Goal: Transaction & Acquisition: Purchase product/service

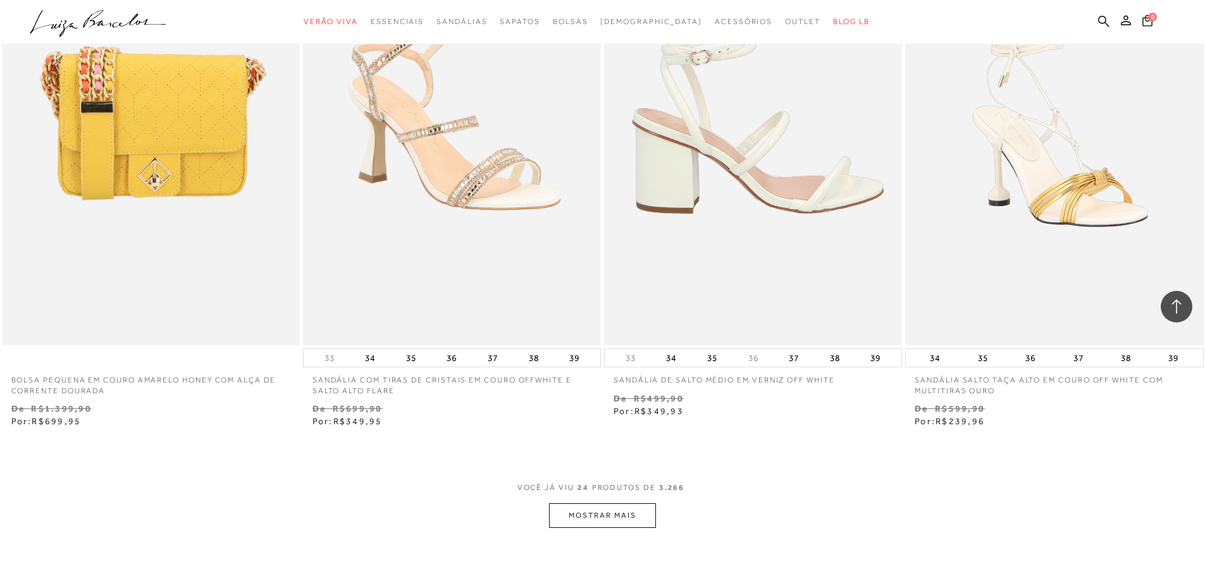
scroll to position [2910, 0]
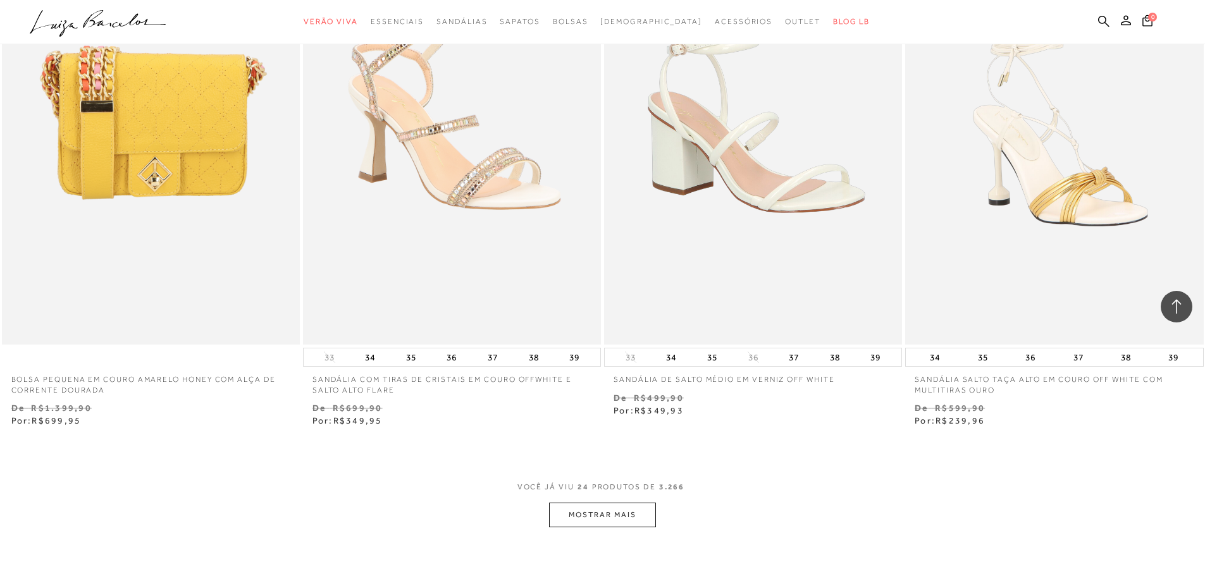
click at [619, 517] on button "MOSTRAR MAIS" at bounding box center [602, 515] width 106 height 25
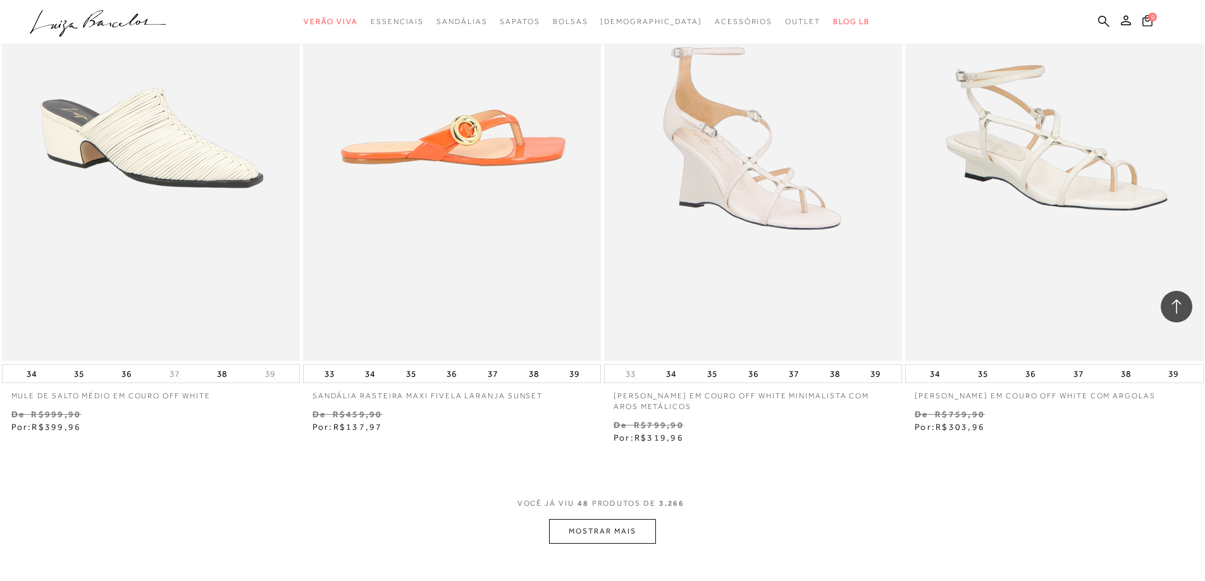
scroll to position [6326, 0]
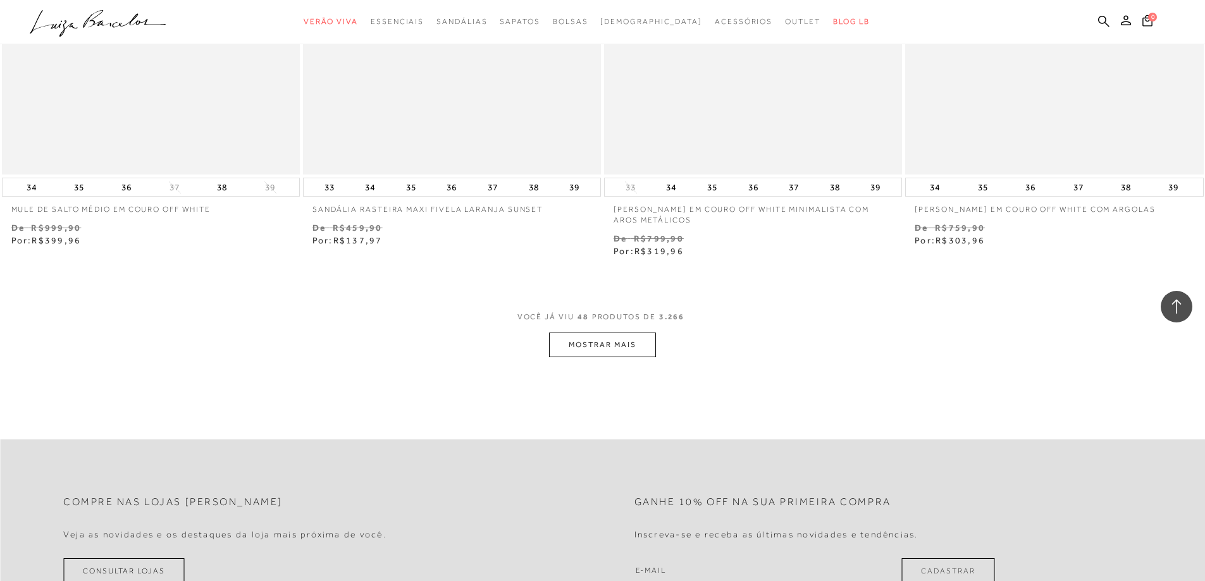
click at [585, 338] on button "MOSTRAR MAIS" at bounding box center [602, 345] width 106 height 25
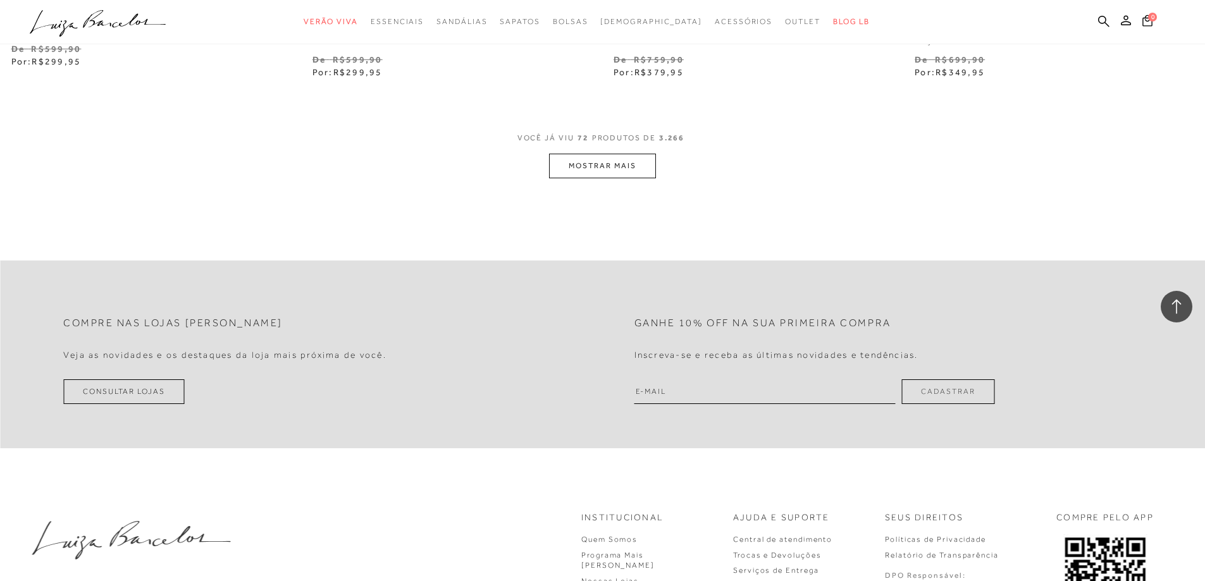
scroll to position [9742, 0]
click at [608, 159] on button "MOSTRAR MAIS" at bounding box center [602, 164] width 106 height 25
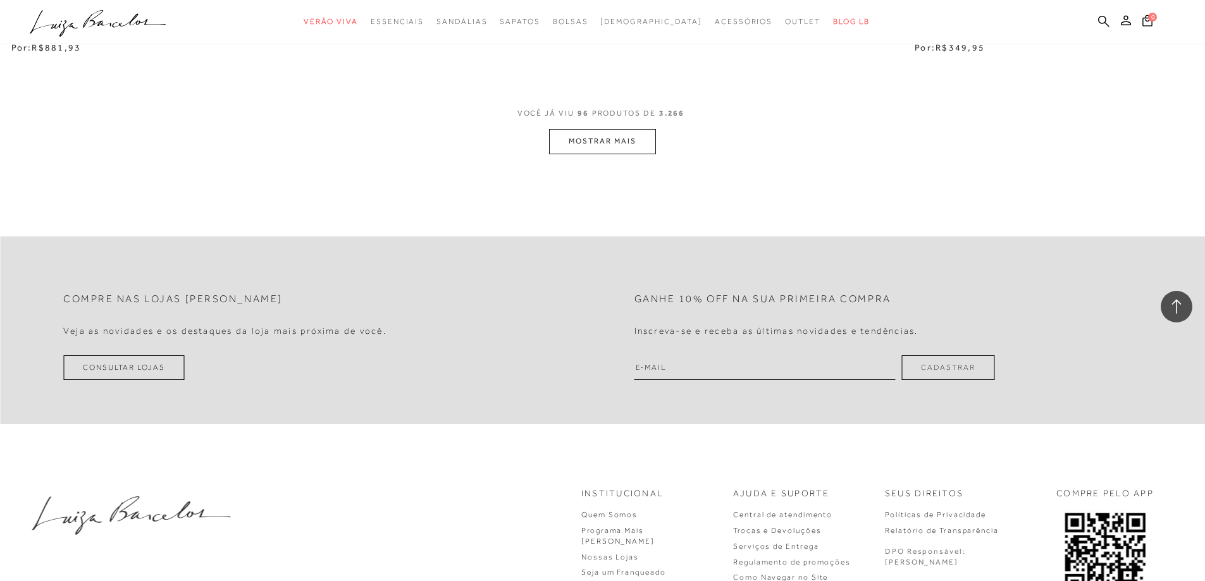
scroll to position [12895, 0]
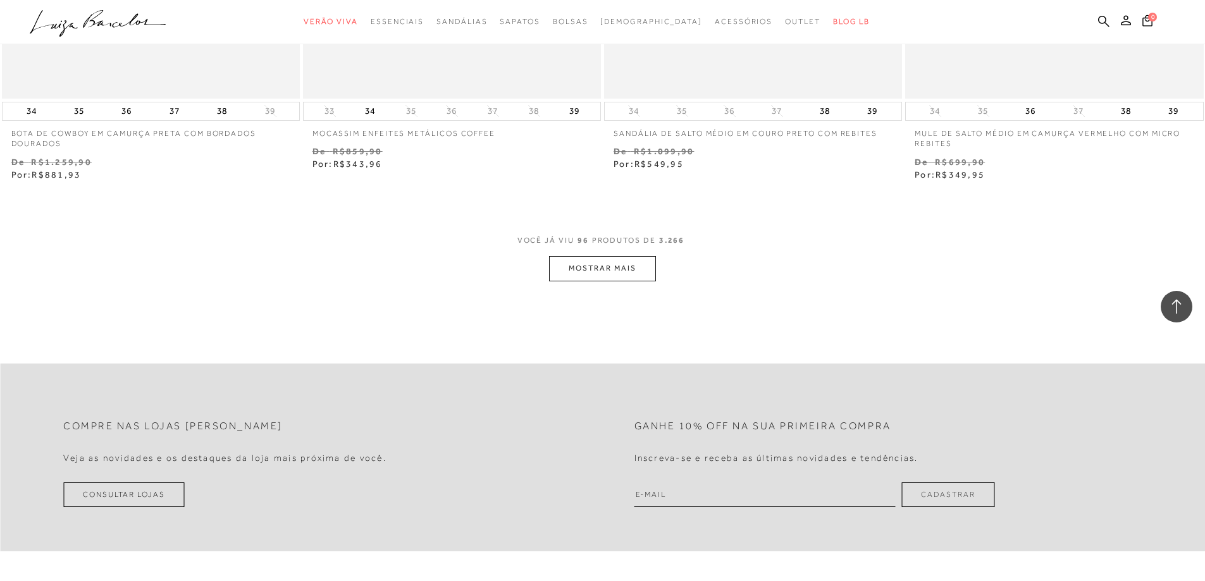
click at [644, 276] on button "MOSTRAR MAIS" at bounding box center [602, 268] width 106 height 25
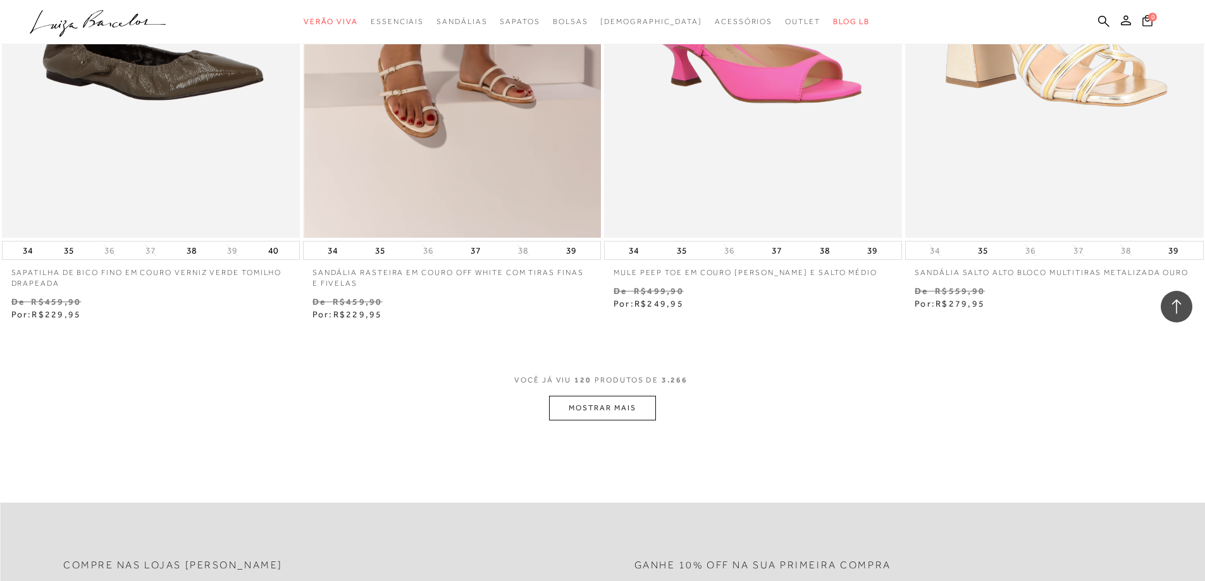
scroll to position [16185, 0]
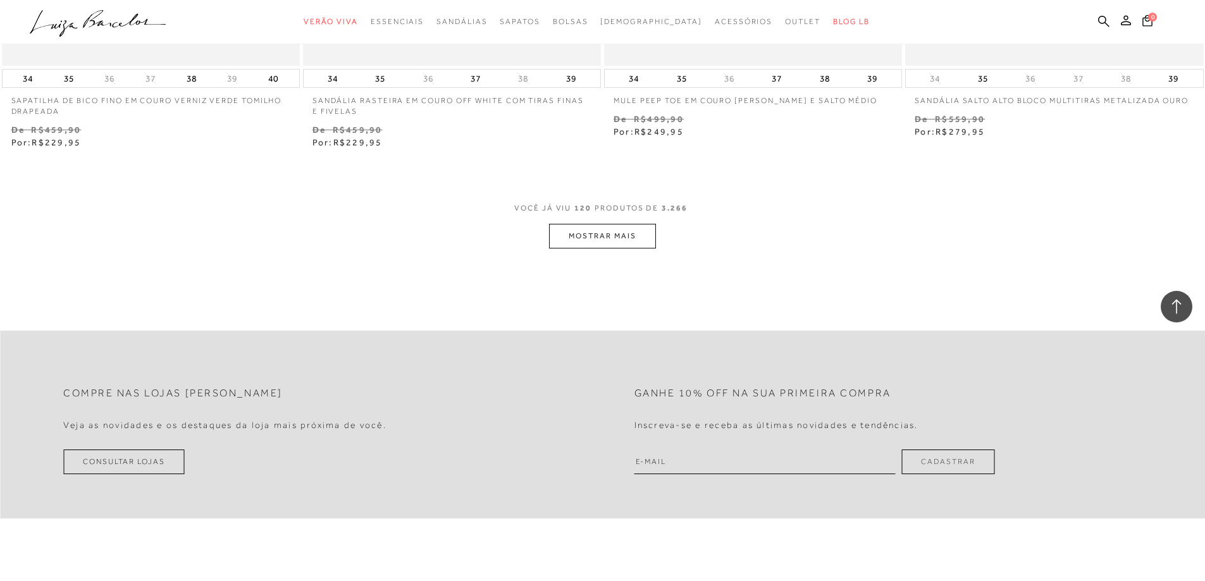
click at [576, 234] on button "MOSTRAR MAIS" at bounding box center [602, 236] width 106 height 25
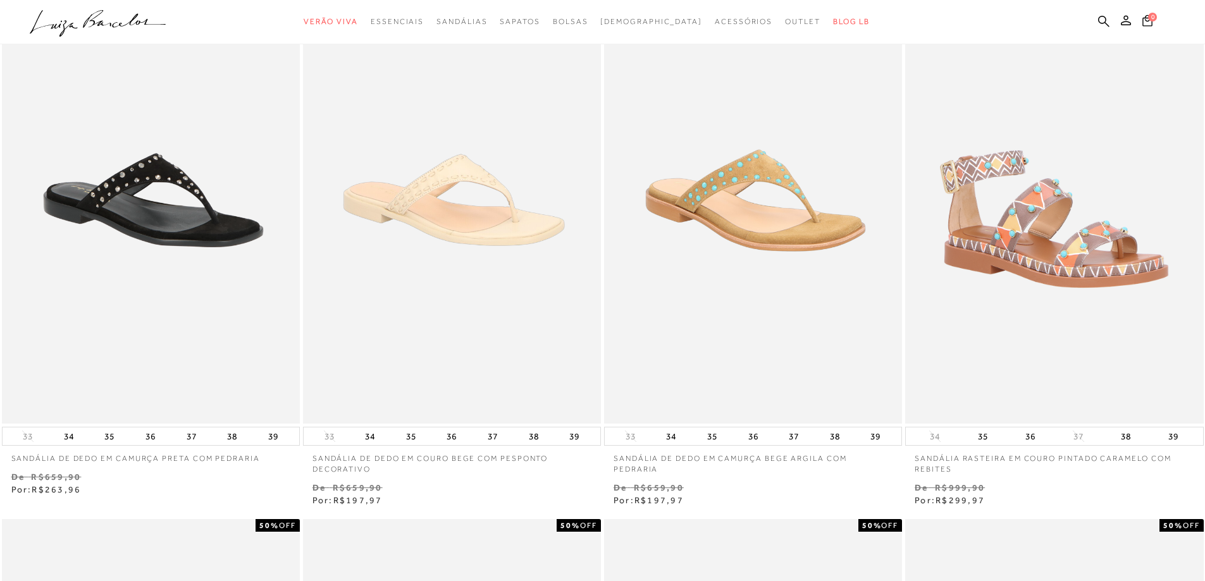
scroll to position [0, 0]
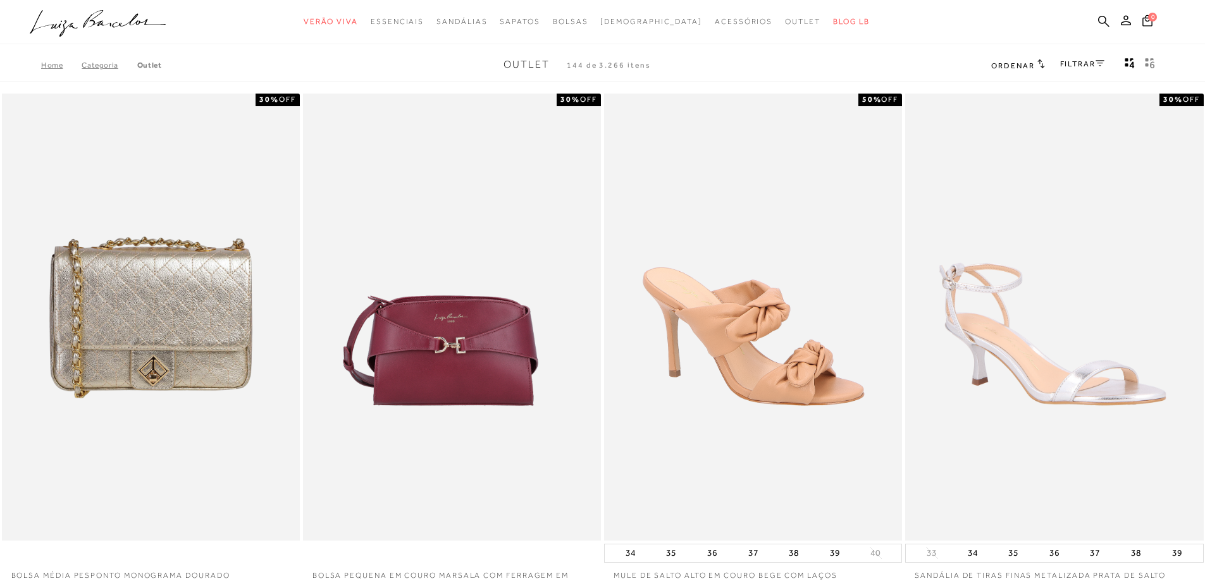
click at [1077, 71] on div "FILTRAR" at bounding box center [1082, 65] width 44 height 16
click at [1072, 62] on link "FILTRAR" at bounding box center [1082, 63] width 44 height 9
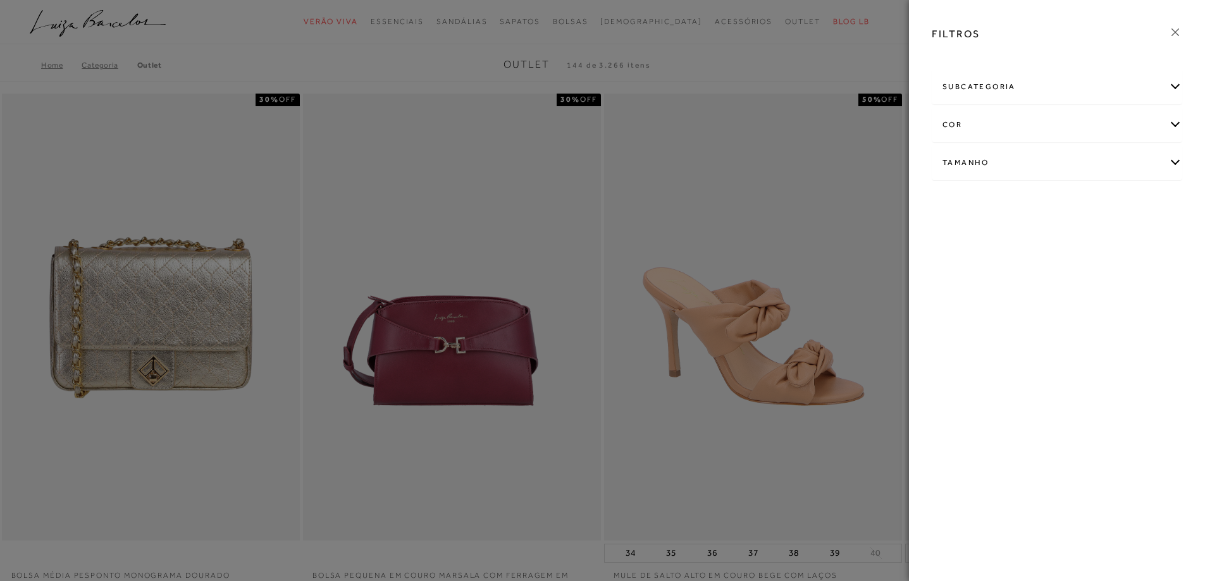
click at [974, 157] on div "Tamanho" at bounding box center [1056, 163] width 249 height 34
click at [1012, 266] on label "36" at bounding box center [1004, 270] width 29 height 27
click at [1000, 266] on input "36" at bounding box center [994, 272] width 13 height 13
checkbox input "true"
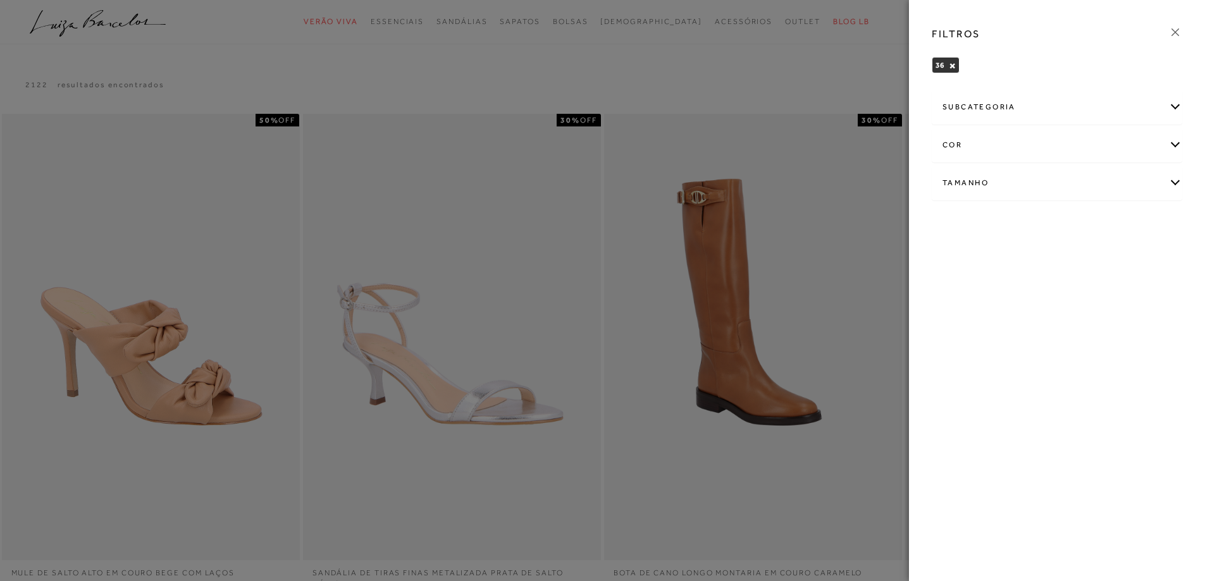
click at [849, 403] on div at bounding box center [602, 290] width 1205 height 581
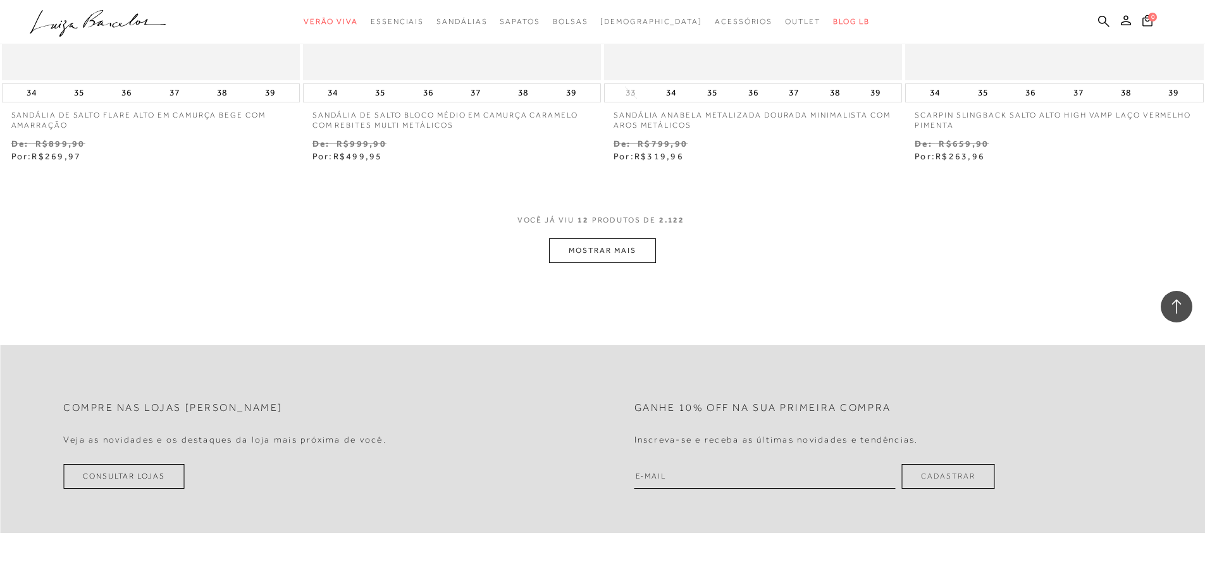
scroll to position [1548, 0]
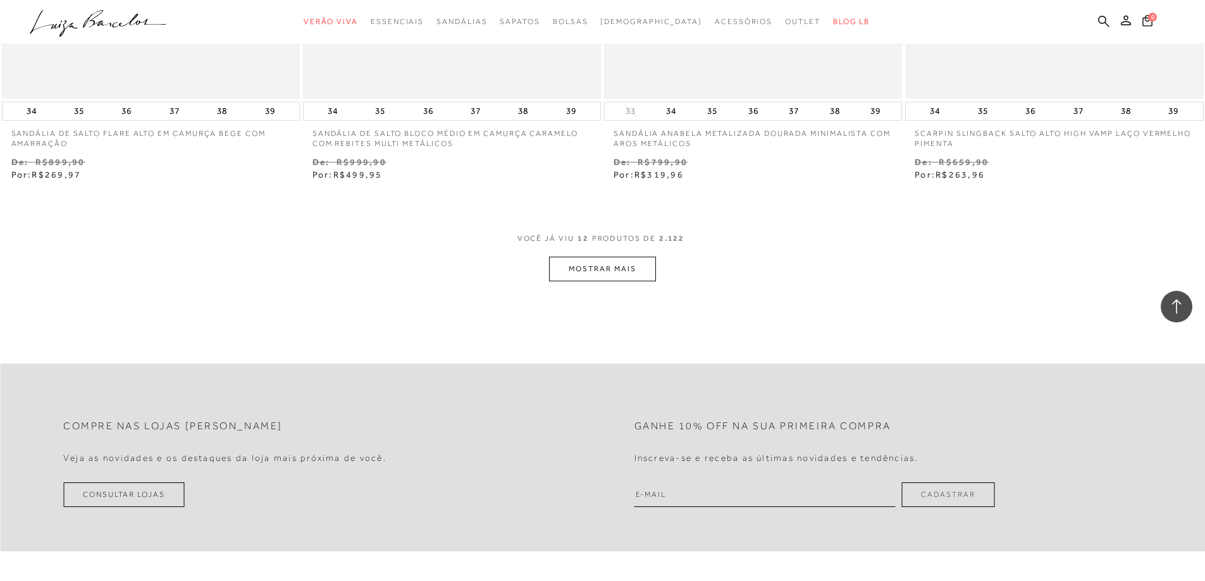
click at [584, 280] on button "MOSTRAR MAIS" at bounding box center [602, 269] width 106 height 25
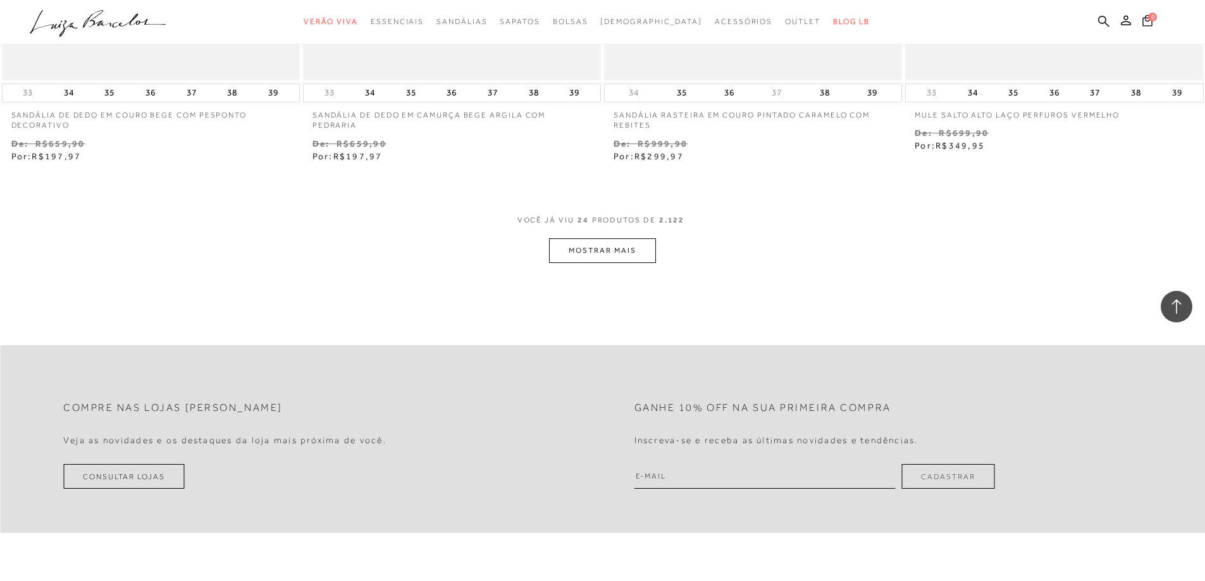
scroll to position [3177, 0]
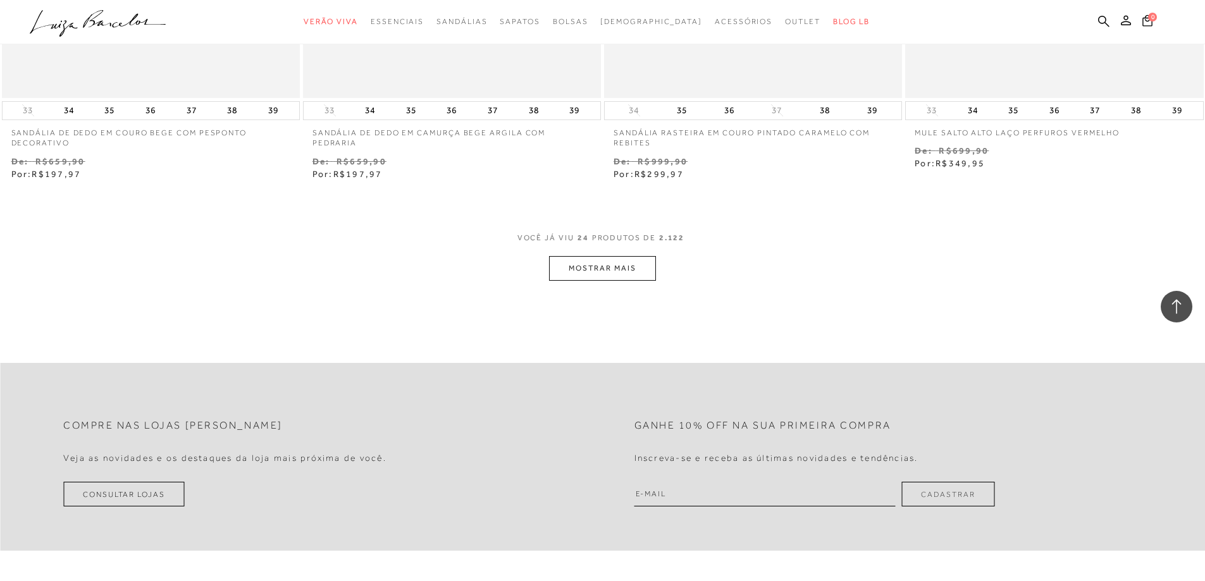
click at [607, 269] on button "MOSTRAR MAIS" at bounding box center [602, 268] width 106 height 25
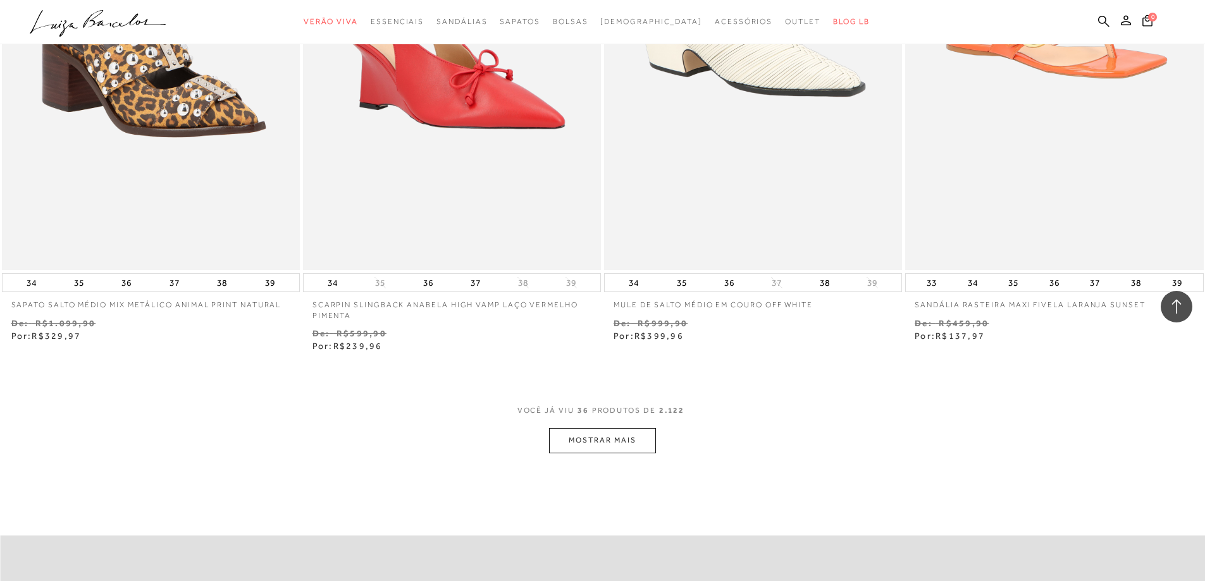
scroll to position [4632, 0]
click at [600, 444] on button "MOSTRAR MAIS" at bounding box center [602, 442] width 106 height 25
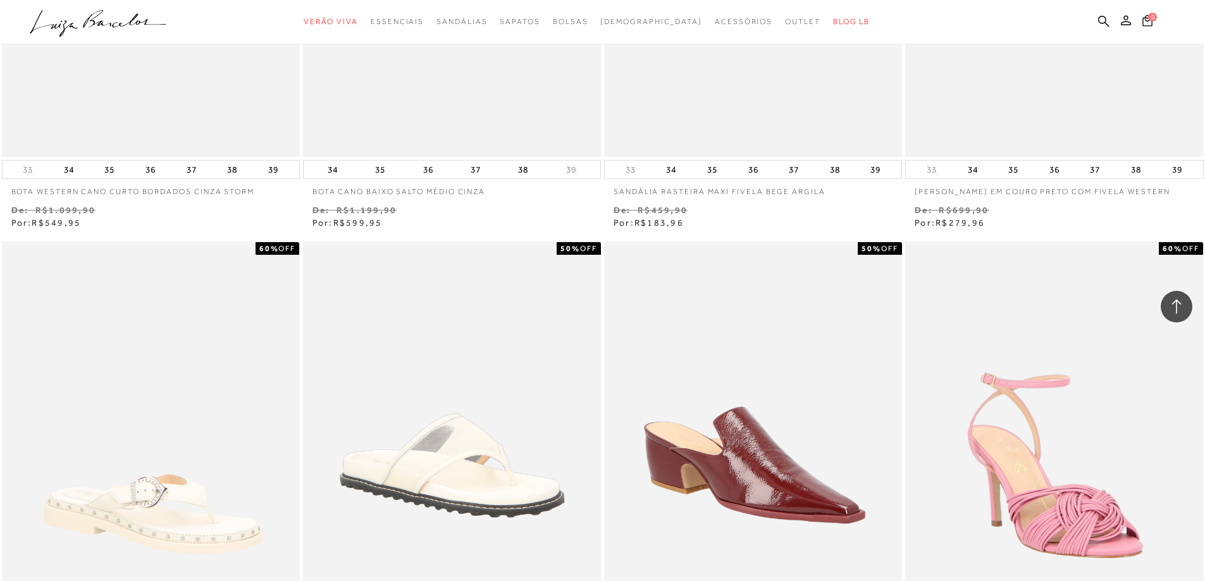
scroll to position [6150, 0]
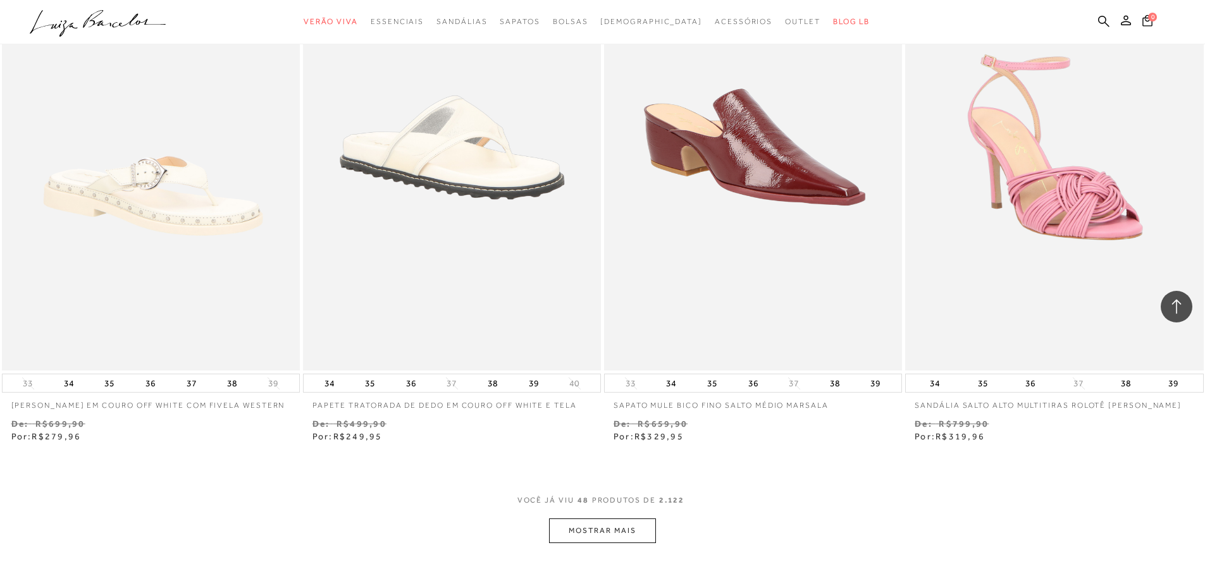
click at [593, 530] on button "MOSTRAR MAIS" at bounding box center [602, 531] width 106 height 25
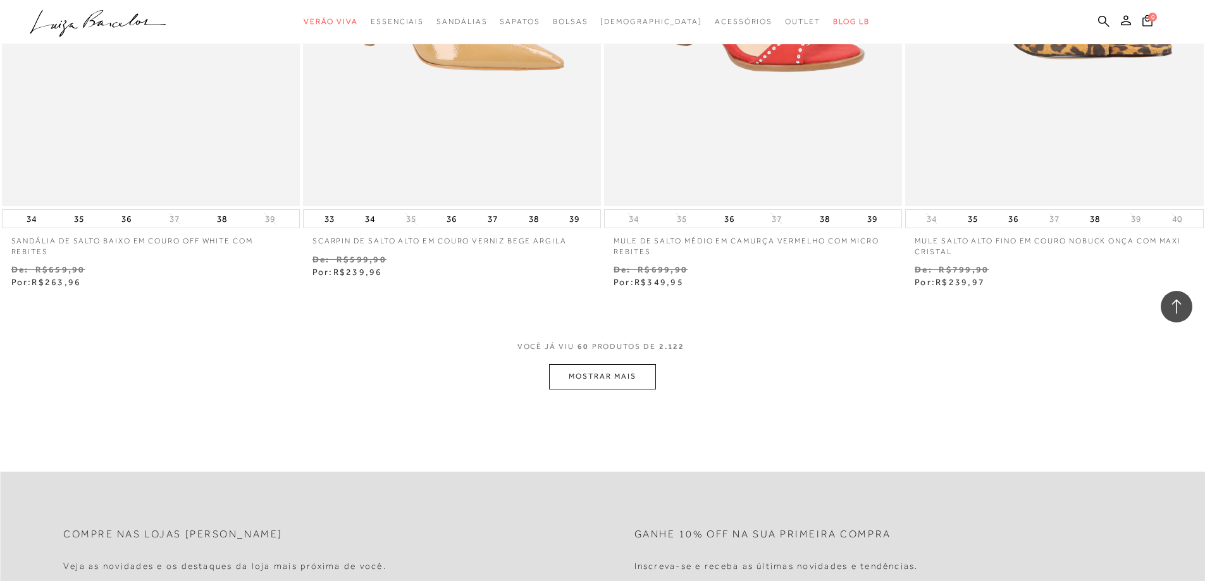
scroll to position [7922, 0]
click at [574, 381] on button "MOSTRAR MAIS" at bounding box center [602, 377] width 106 height 25
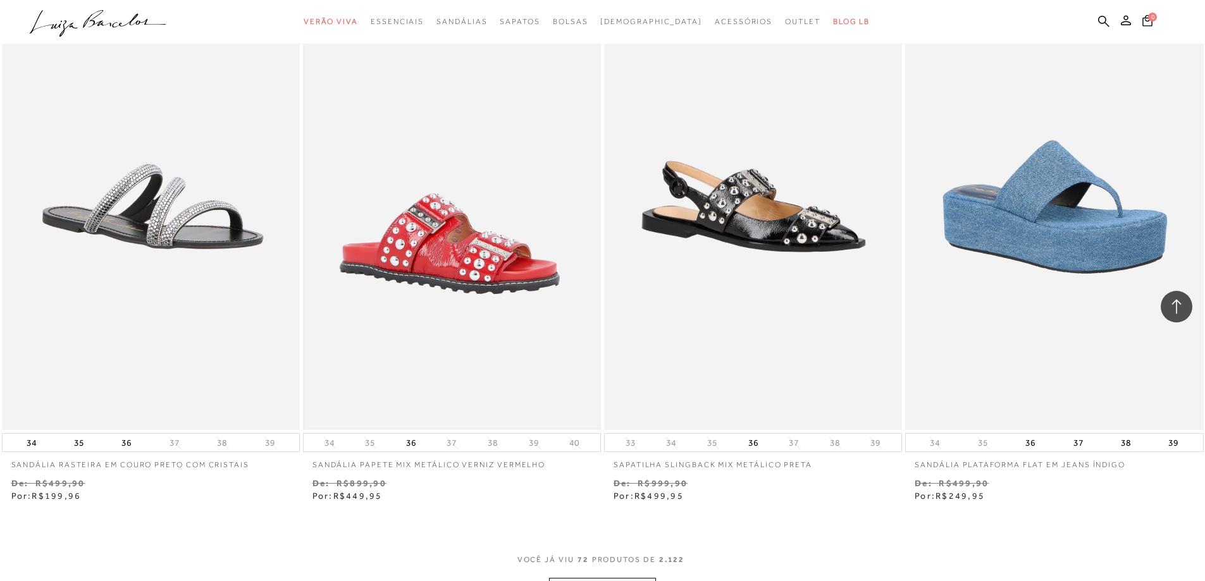
scroll to position [9503, 0]
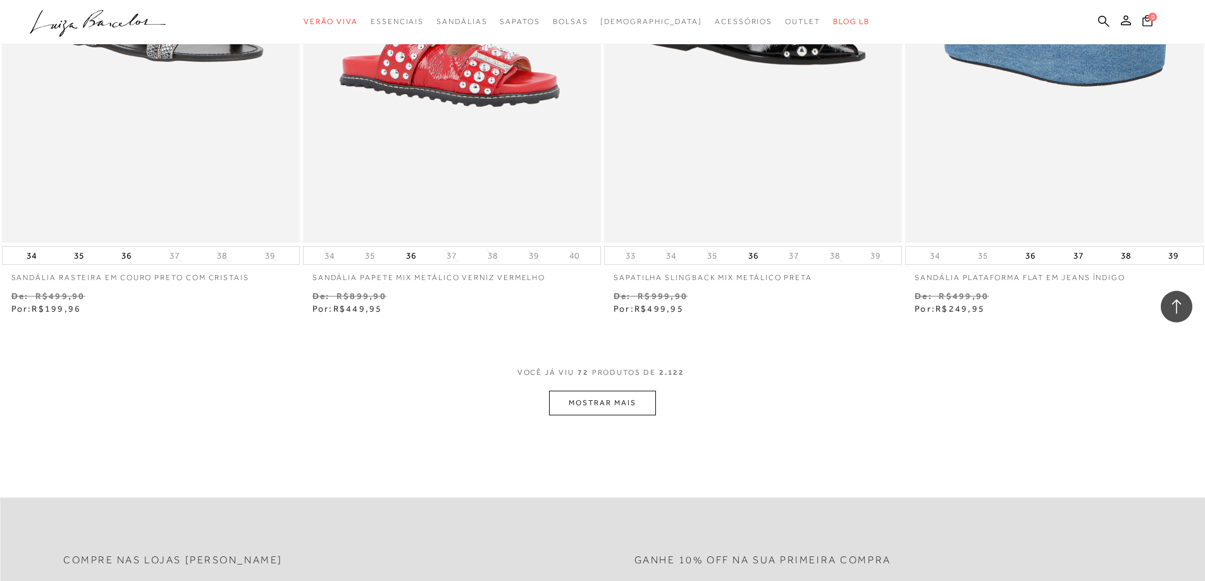
click at [566, 401] on button "MOSTRAR MAIS" at bounding box center [602, 403] width 106 height 25
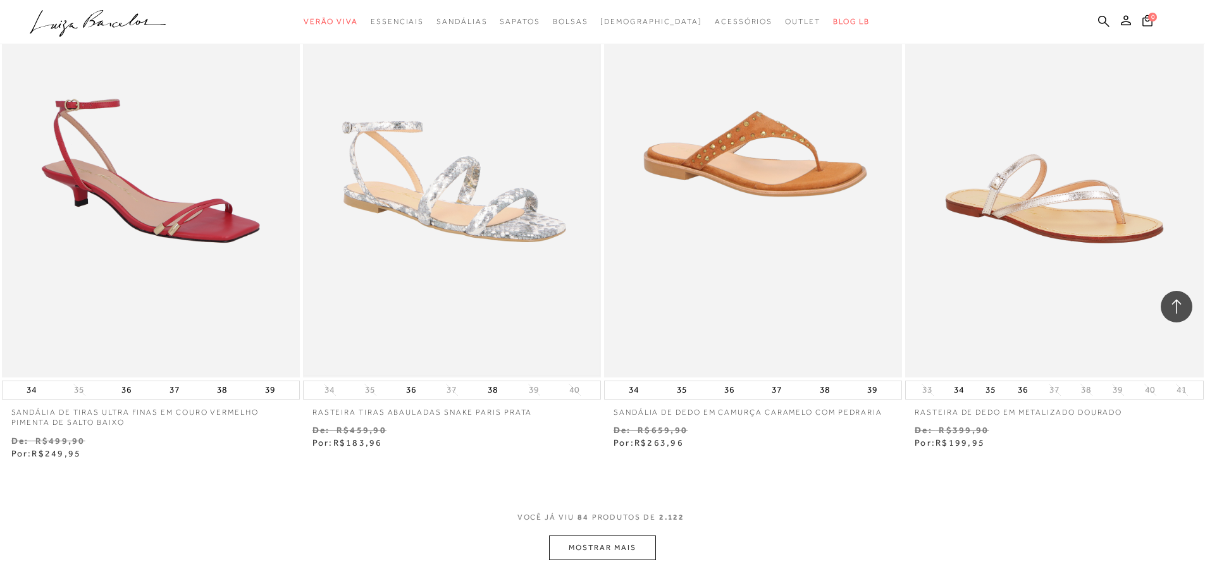
scroll to position [11022, 0]
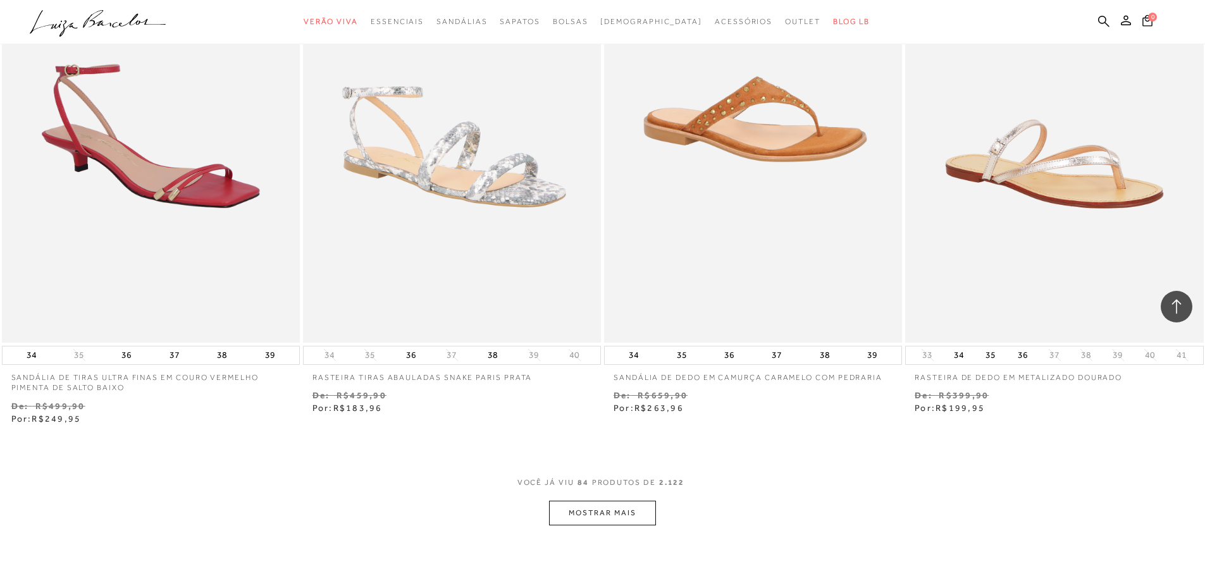
click at [613, 504] on button "MOSTRAR MAIS" at bounding box center [602, 513] width 106 height 25
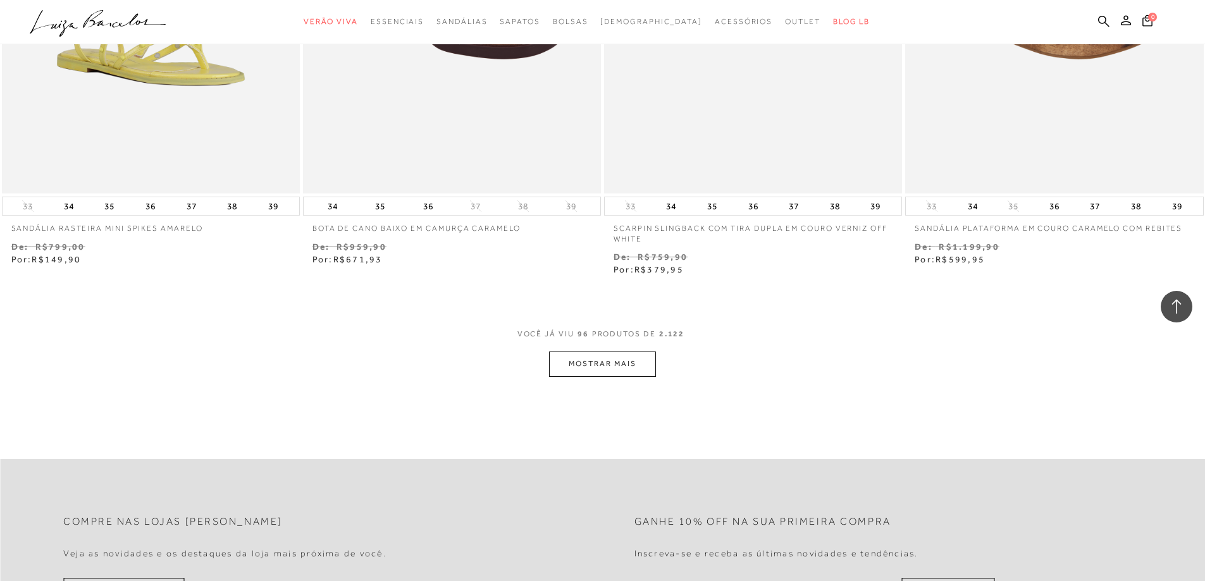
scroll to position [12856, 0]
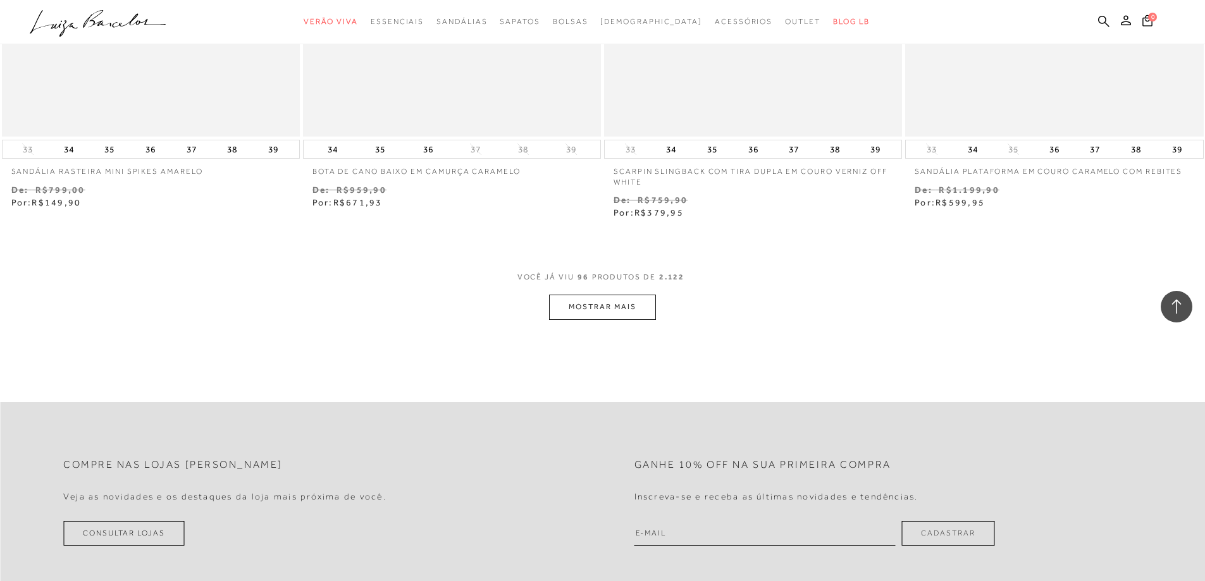
click at [578, 294] on span "96" at bounding box center [583, 283] width 11 height 23
click at [579, 306] on button "MOSTRAR MAIS" at bounding box center [602, 307] width 106 height 25
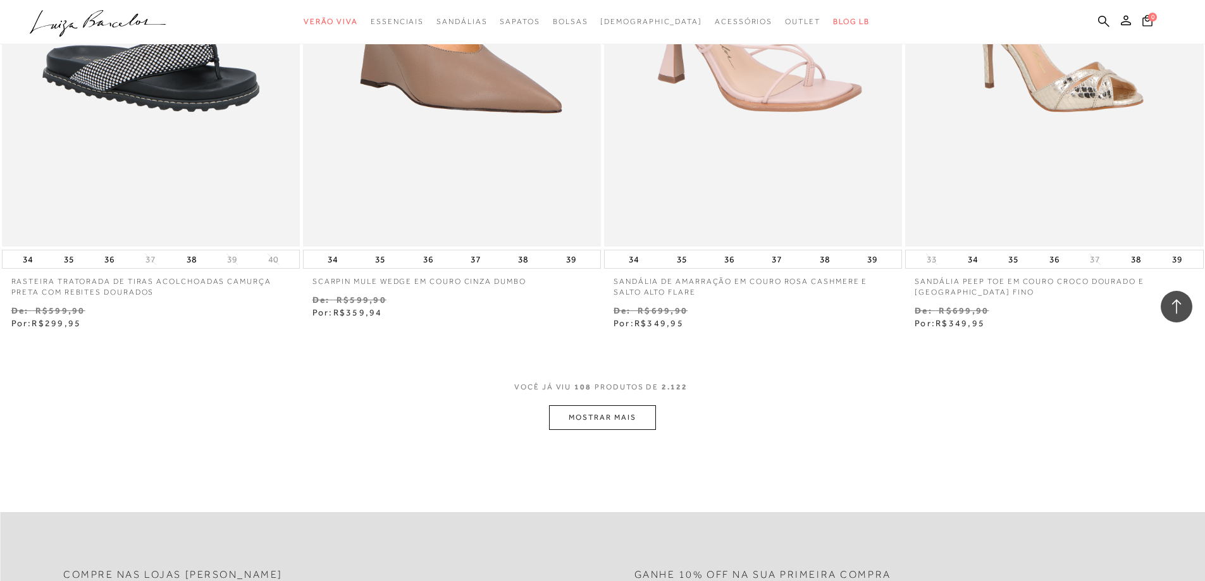
scroll to position [14691, 0]
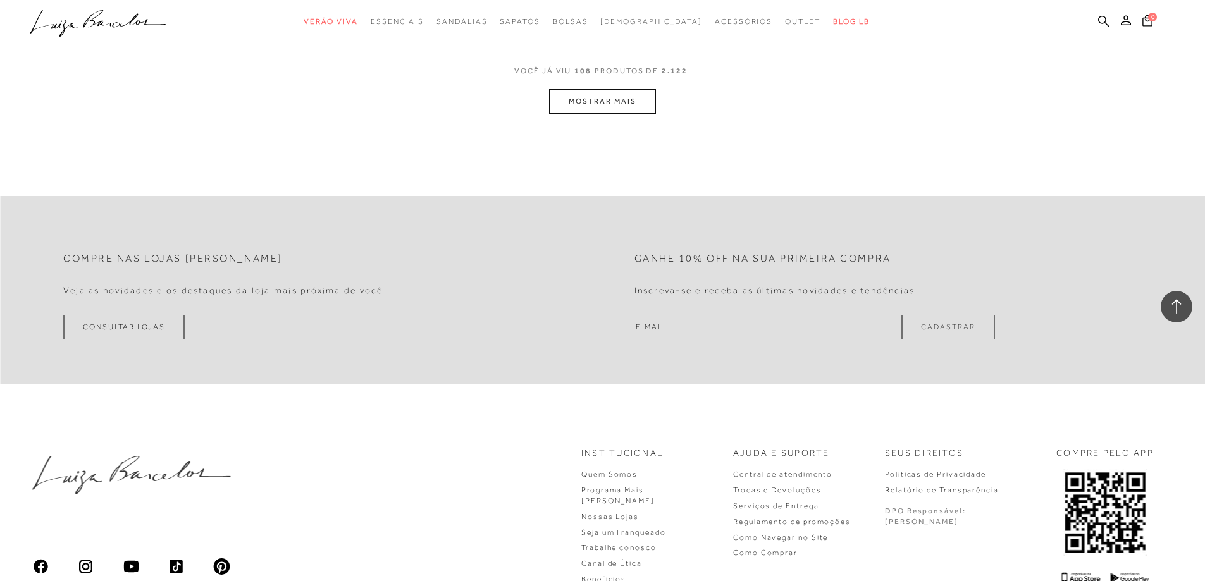
click at [626, 109] on button "MOSTRAR MAIS" at bounding box center [602, 101] width 106 height 25
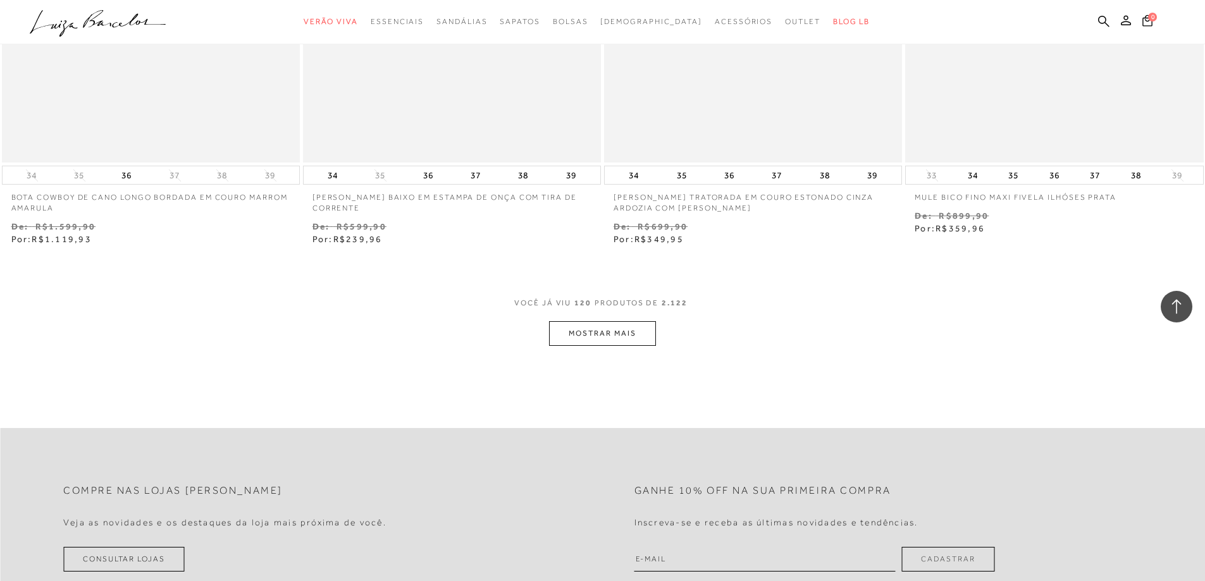
scroll to position [16083, 0]
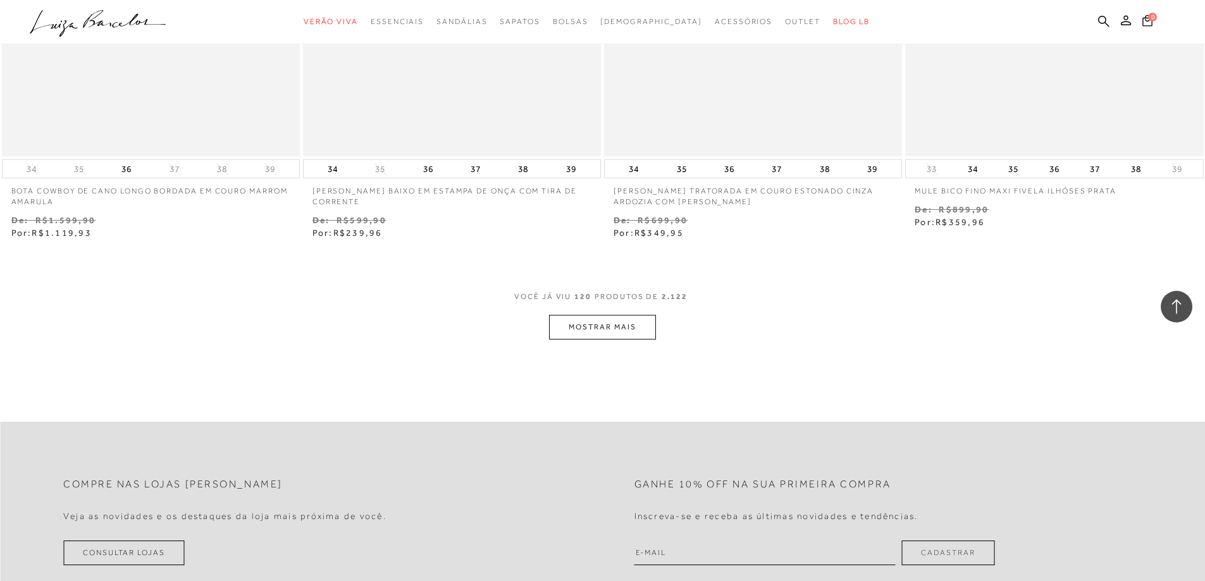
click at [605, 321] on button "MOSTRAR MAIS" at bounding box center [602, 327] width 106 height 25
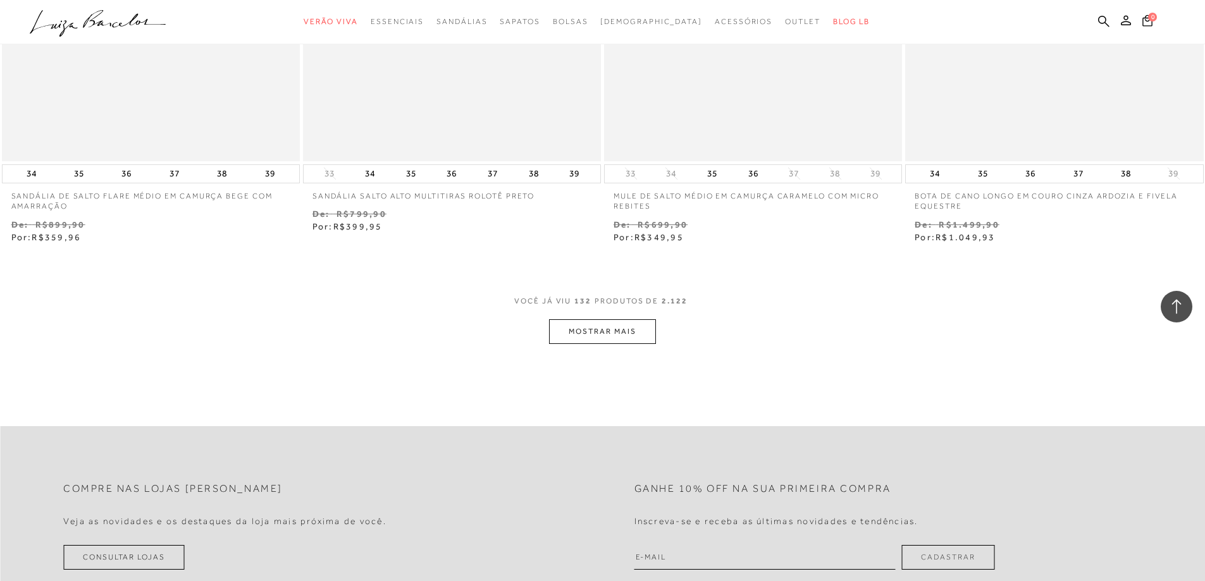
click at [621, 329] on button "MOSTRAR MAIS" at bounding box center [602, 331] width 106 height 25
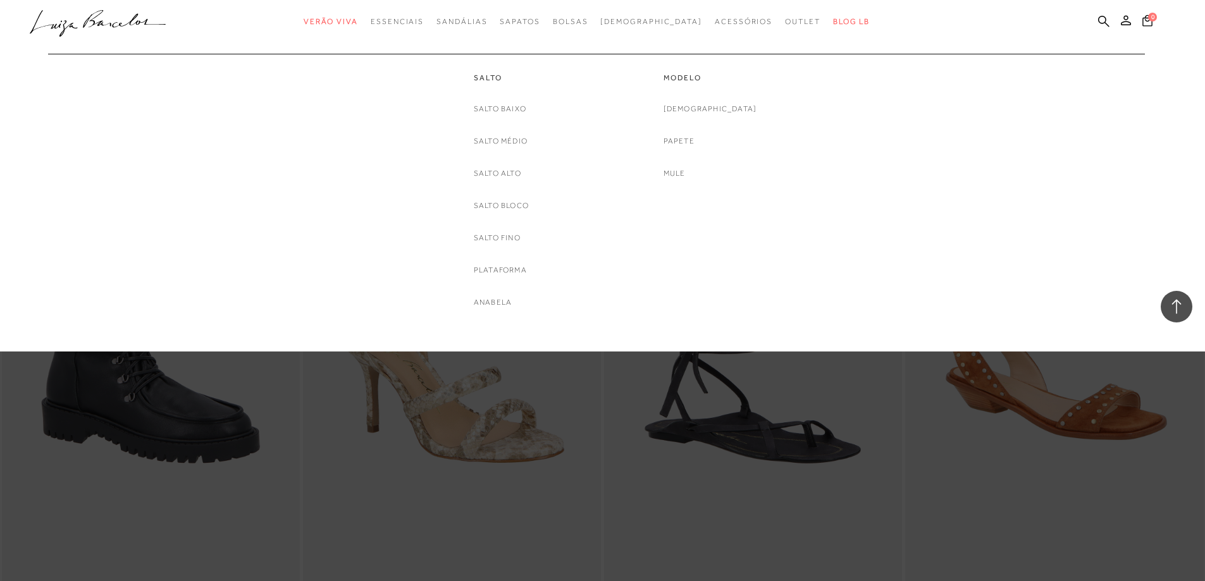
scroll to position [18466, 0]
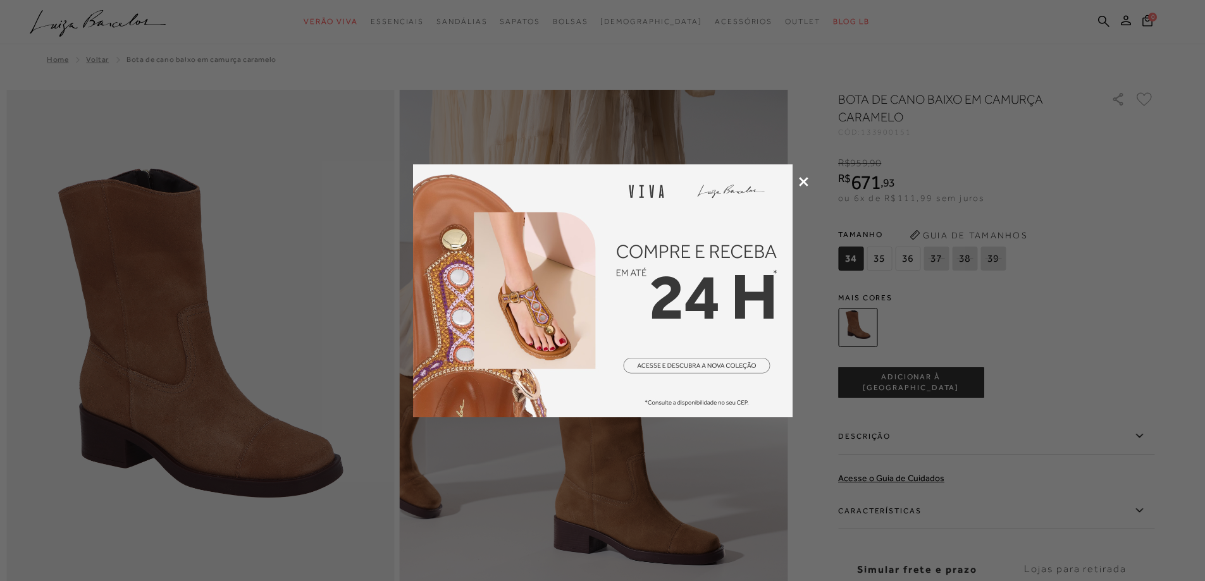
click at [802, 182] on icon at bounding box center [803, 181] width 9 height 9
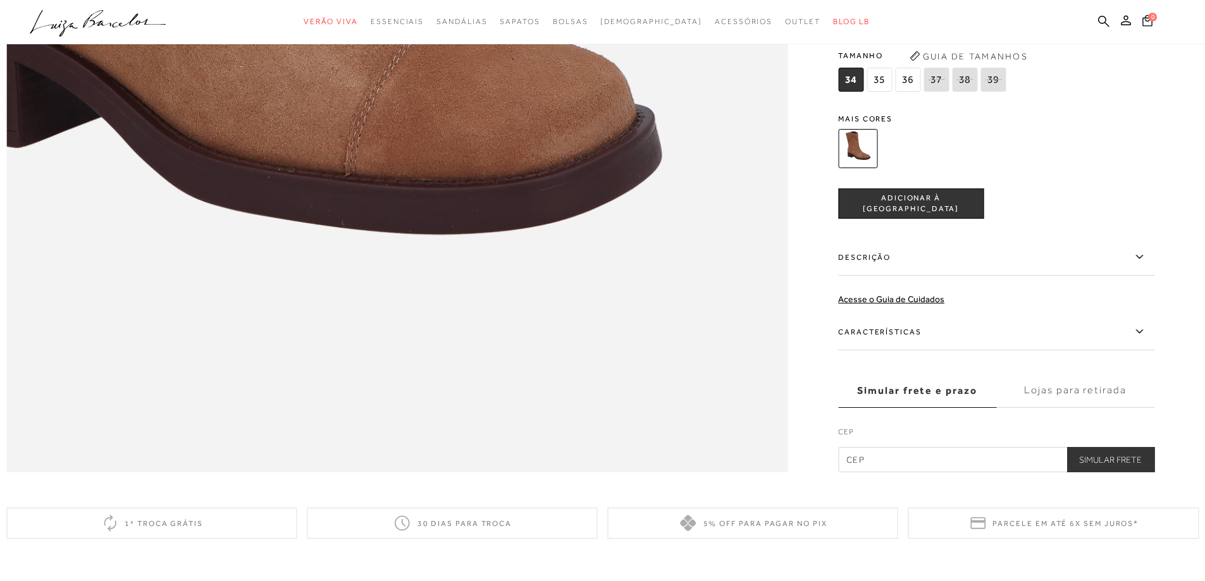
scroll to position [1328, 0]
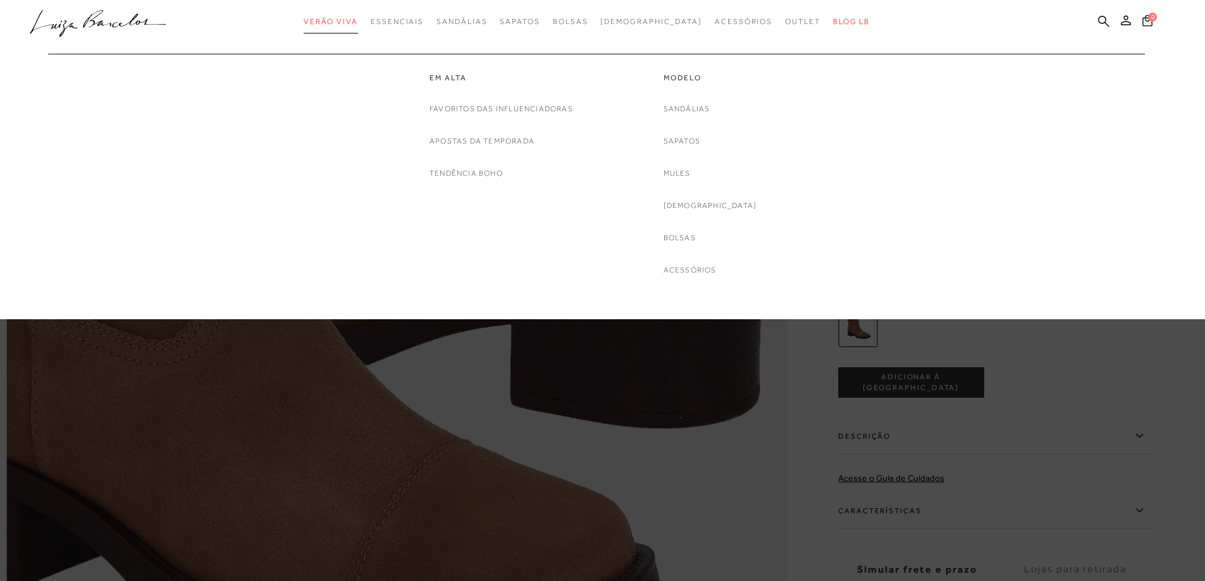
click at [344, 28] on link "Verão Viva" at bounding box center [331, 21] width 54 height 23
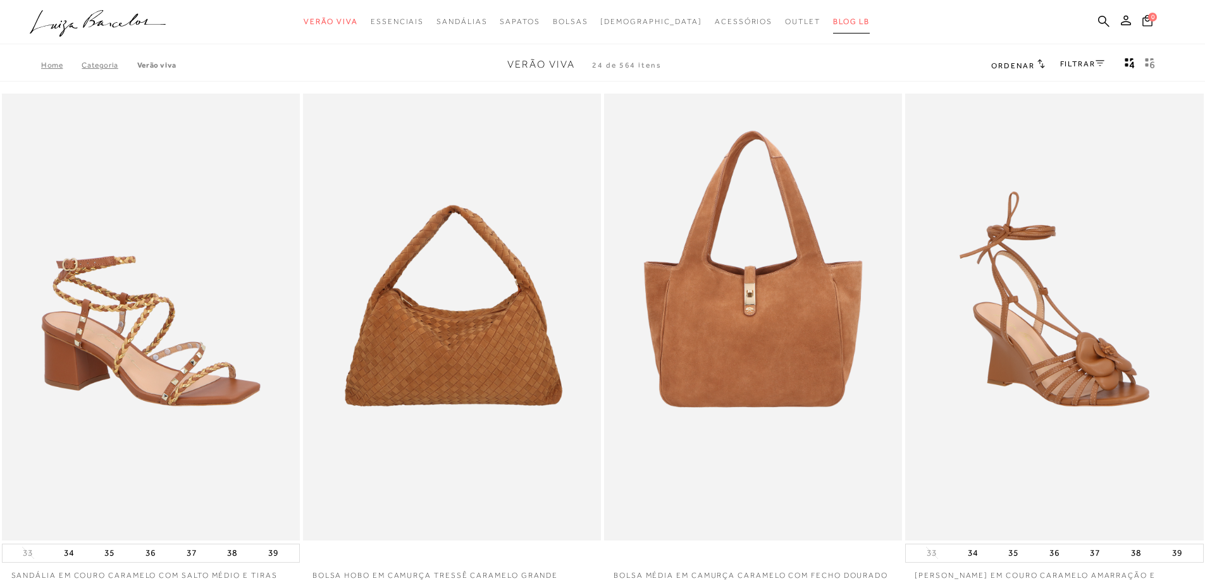
click at [833, 26] on link "BLOG LB" at bounding box center [851, 21] width 37 height 23
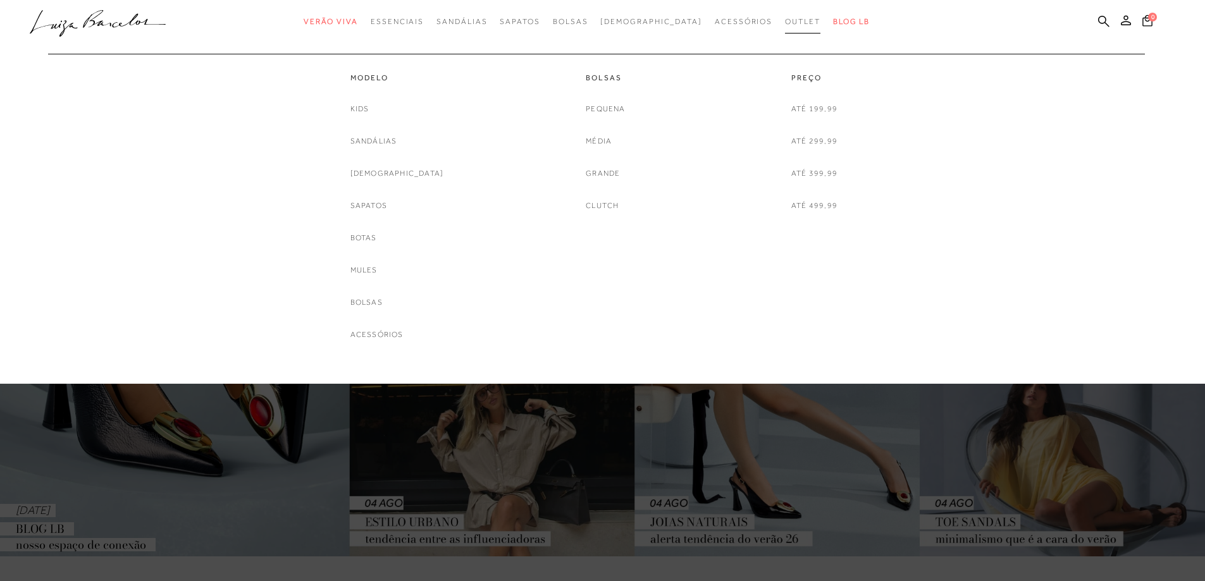
click at [785, 19] on span "Outlet" at bounding box center [802, 21] width 35 height 9
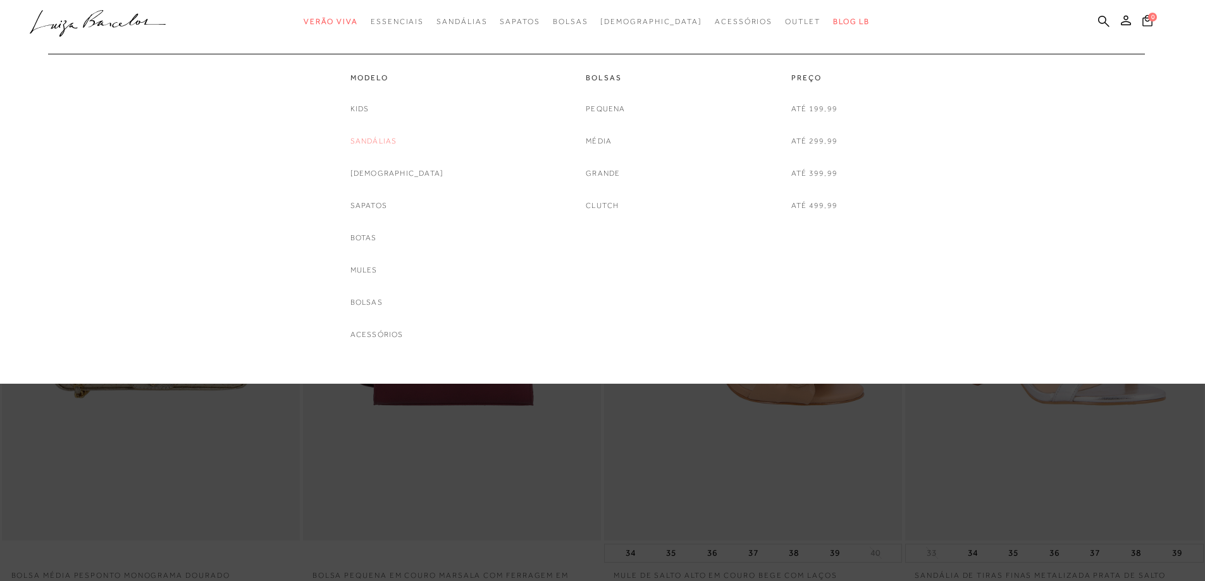
click at [381, 139] on link "Sandálias" at bounding box center [373, 141] width 47 height 13
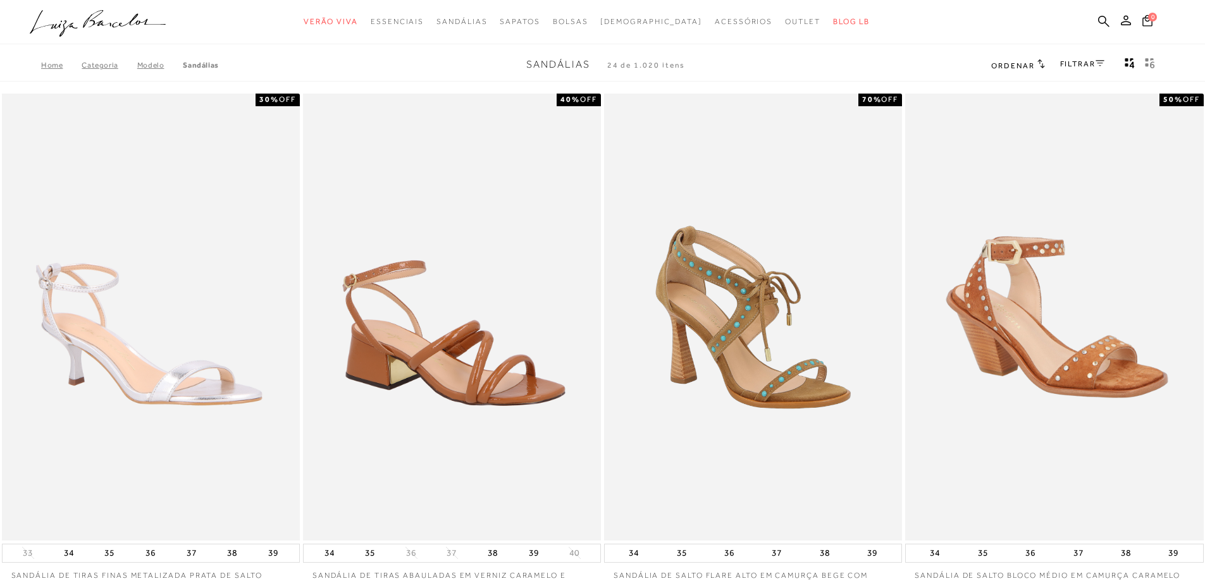
click at [1100, 58] on div "FILTRAR" at bounding box center [1082, 65] width 44 height 16
click at [1098, 60] on icon at bounding box center [1100, 63] width 9 height 6
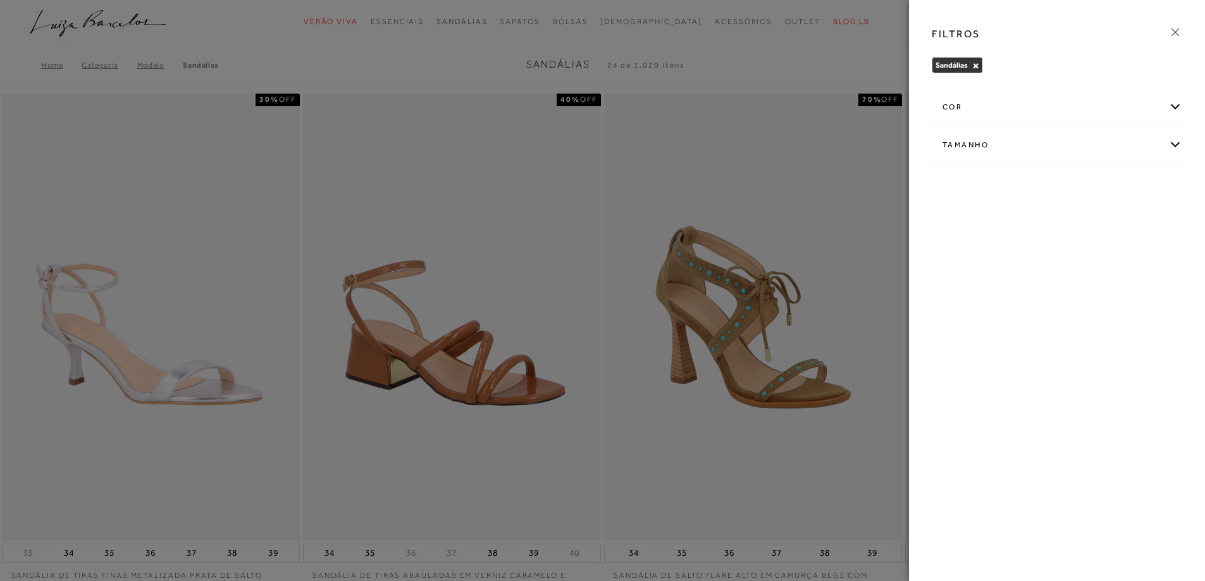
click at [994, 116] on div "cor" at bounding box center [1056, 107] width 249 height 34
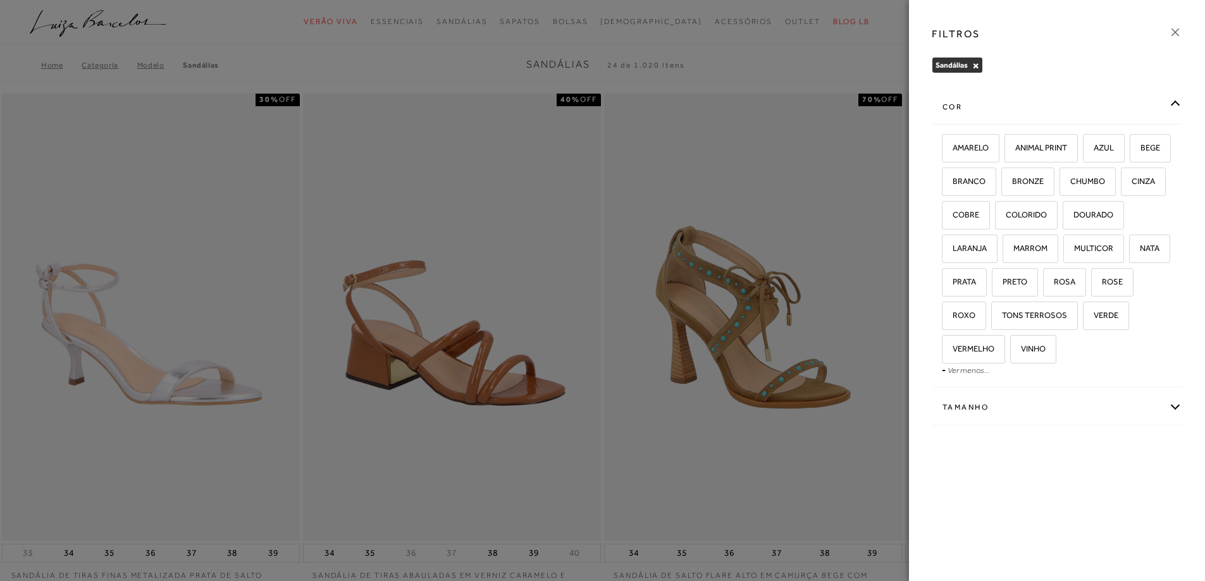
click at [970, 409] on div "Tamanho" at bounding box center [1056, 408] width 249 height 34
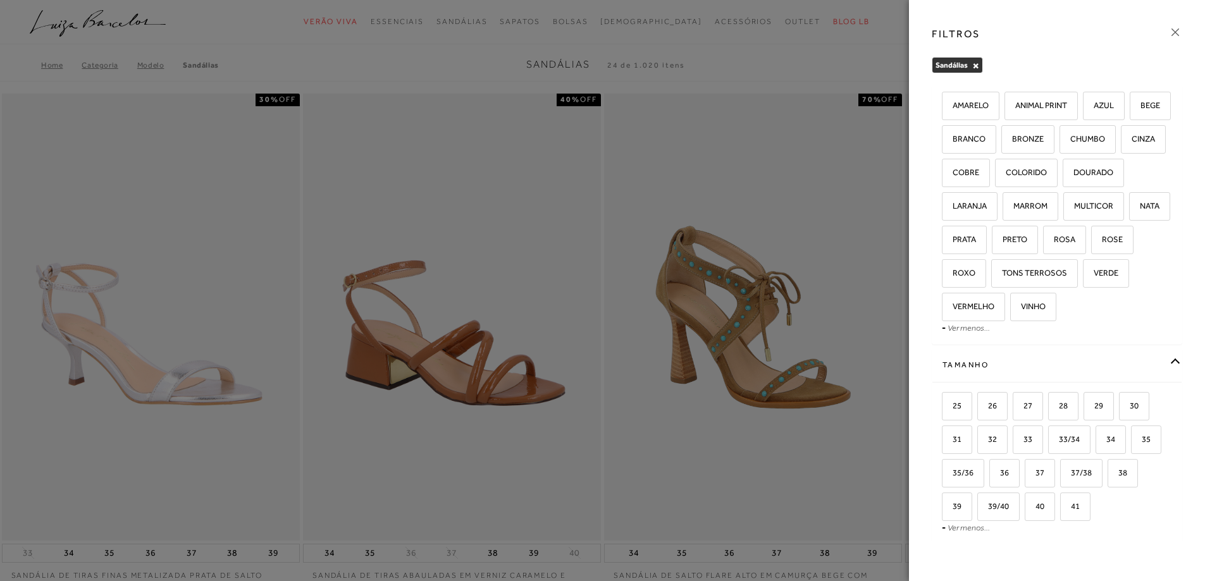
scroll to position [101, 0]
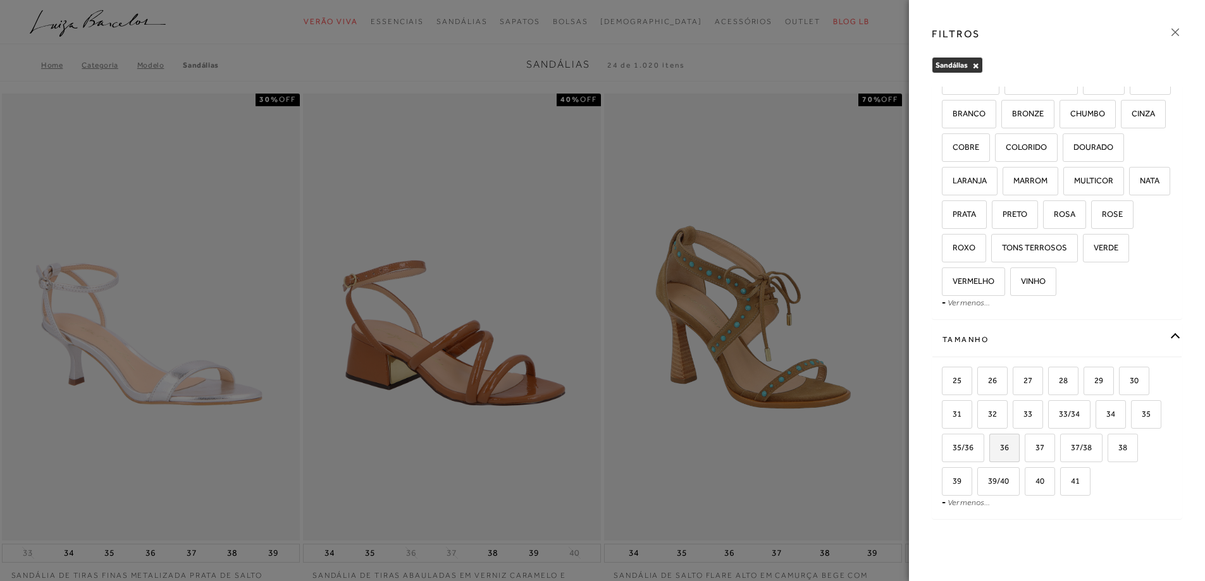
click at [1008, 447] on span "36" at bounding box center [1000, 447] width 18 height 9
click at [1000, 447] on input "36" at bounding box center [994, 449] width 13 height 13
checkbox input "true"
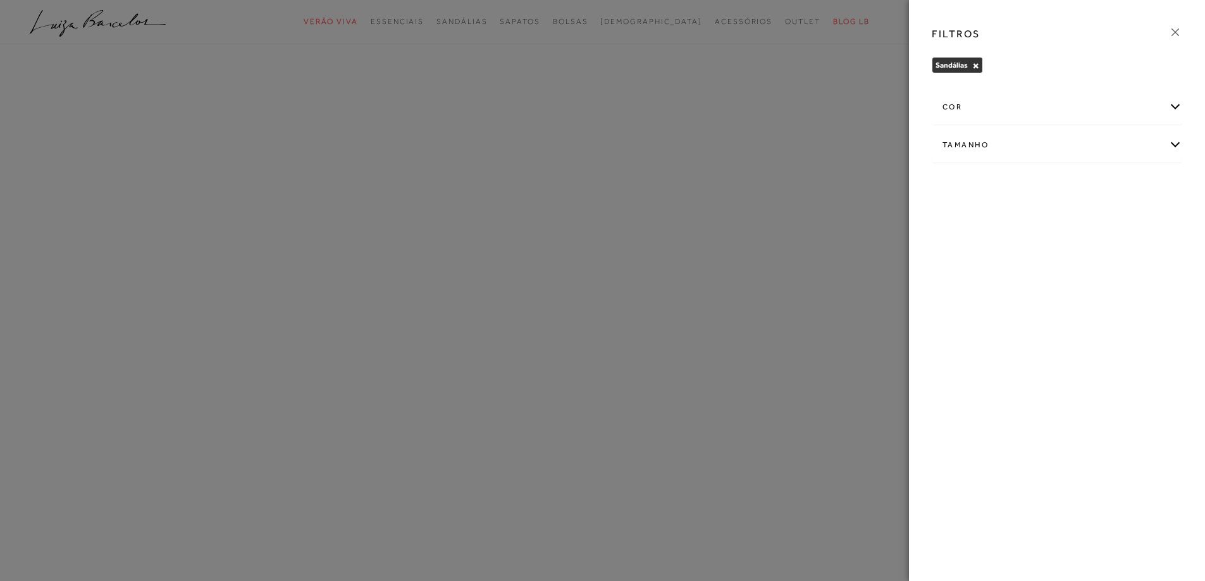
click at [980, 144] on div "Tamanho" at bounding box center [1056, 145] width 249 height 34
click at [983, 111] on div "cor" at bounding box center [1056, 107] width 249 height 34
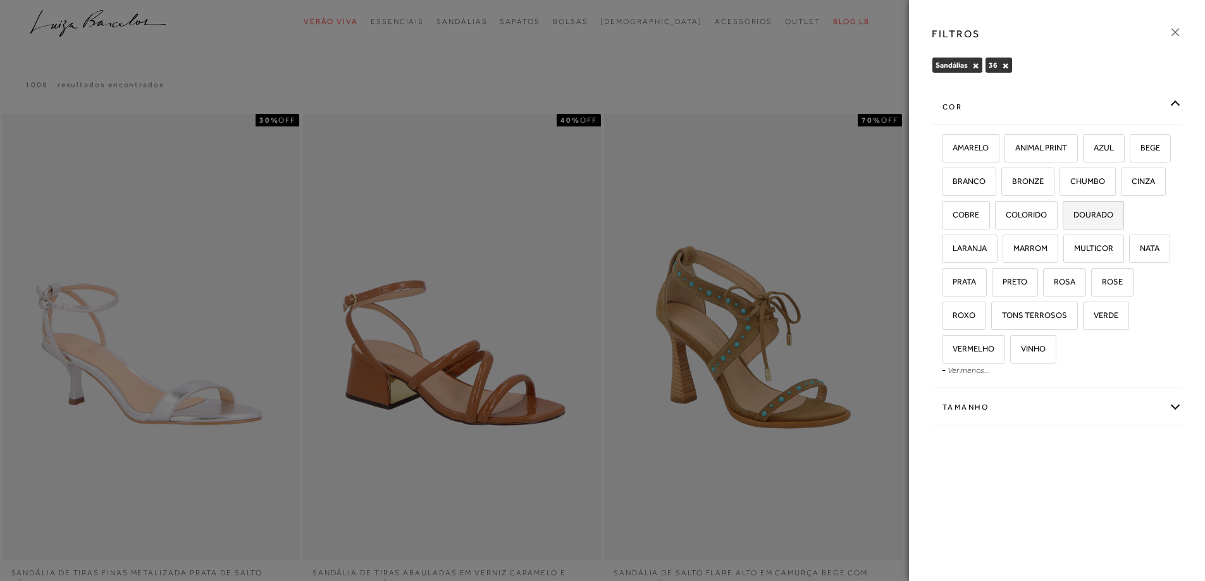
click at [1064, 220] on span "DOURADO" at bounding box center [1088, 214] width 49 height 9
click at [1061, 223] on input "DOURADO" at bounding box center [1067, 217] width 13 height 13
checkbox input "true"
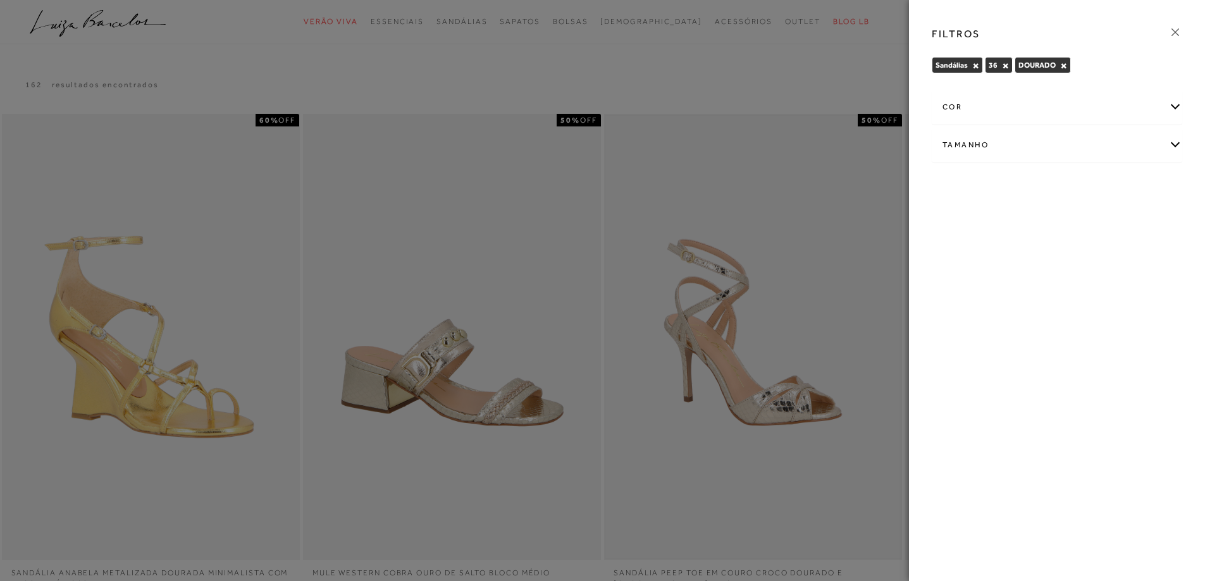
click at [812, 285] on div at bounding box center [602, 290] width 1205 height 581
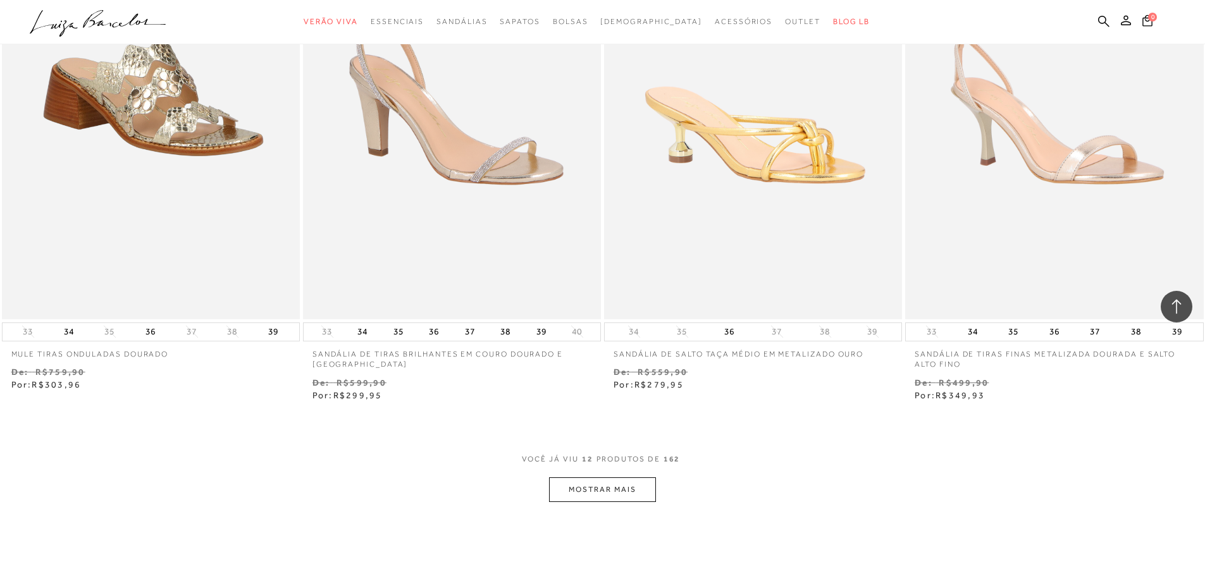
scroll to position [1455, 0]
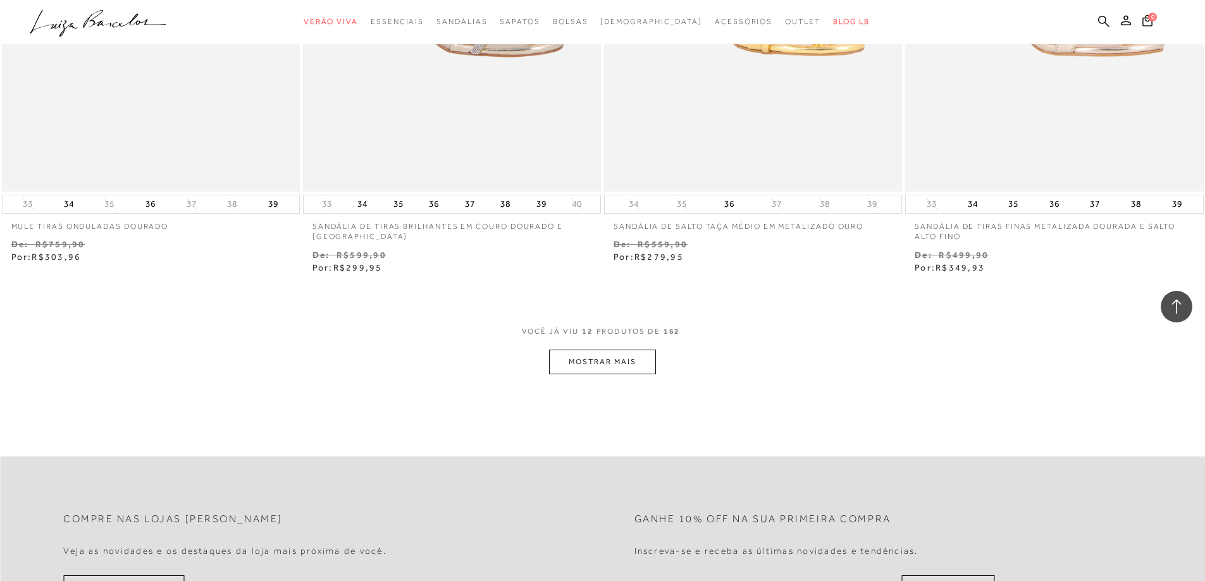
click at [594, 369] on button "MOSTRAR MAIS" at bounding box center [602, 362] width 106 height 25
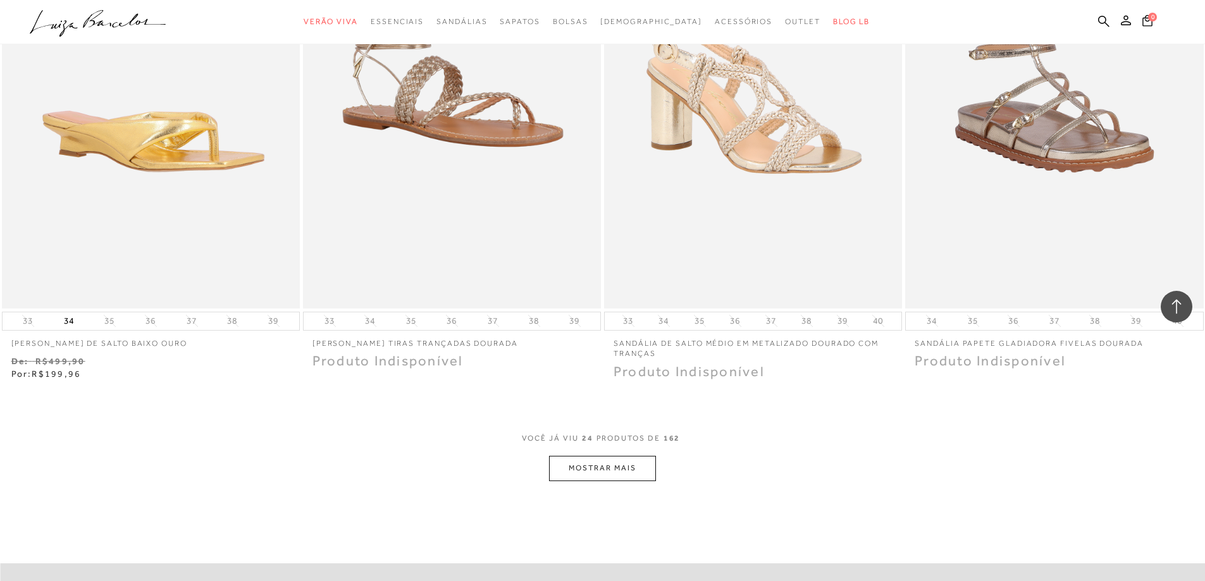
scroll to position [2973, 0]
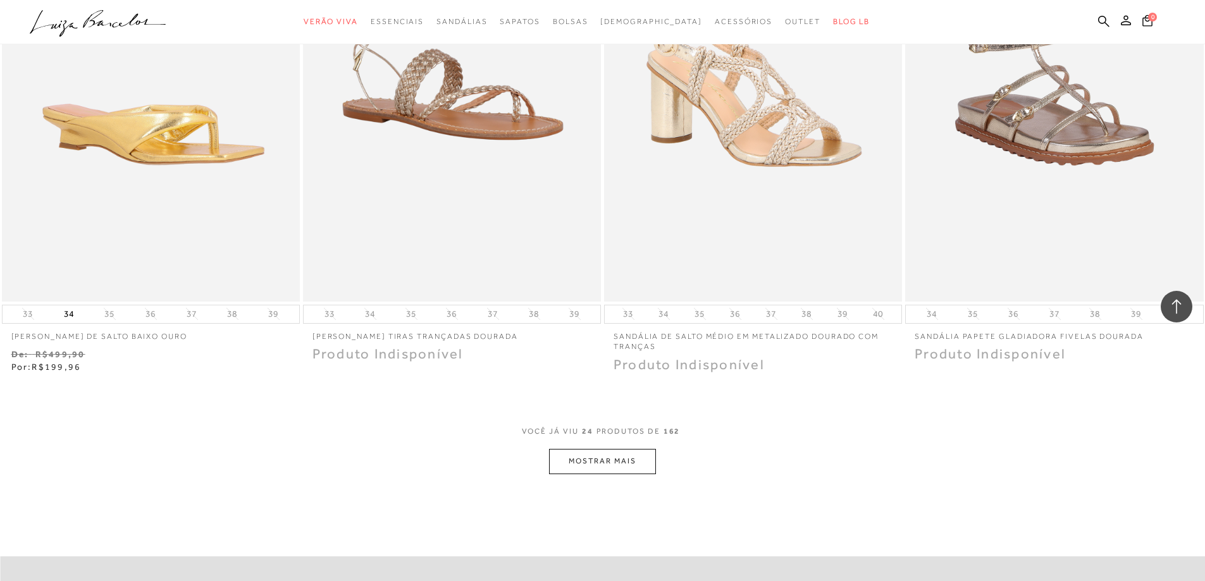
click at [603, 454] on button "MOSTRAR MAIS" at bounding box center [602, 461] width 106 height 25
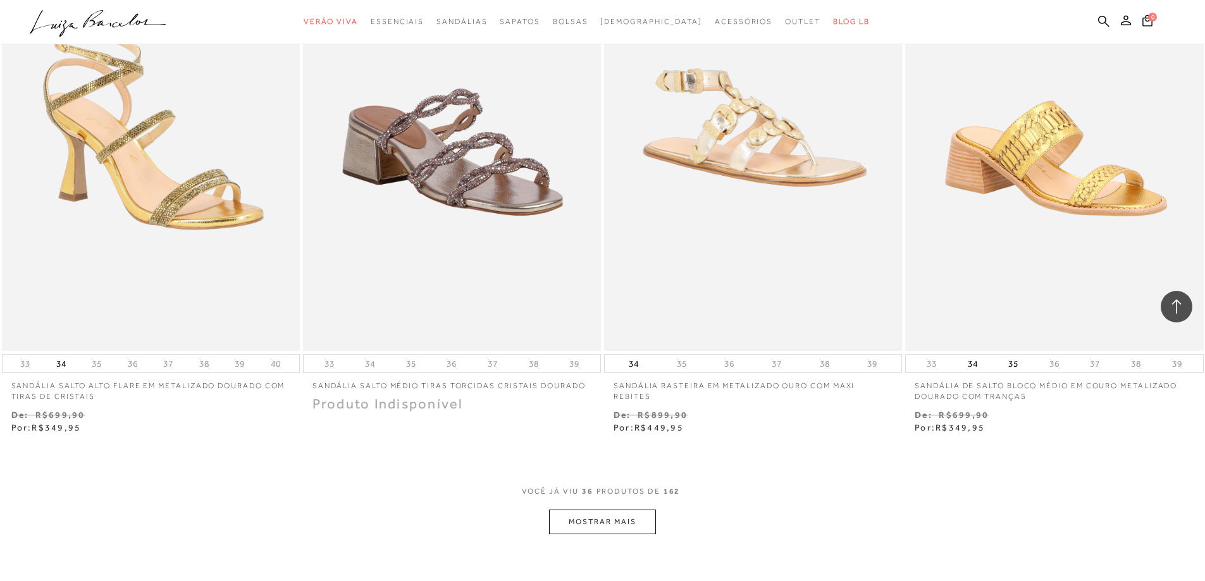
scroll to position [4555, 0]
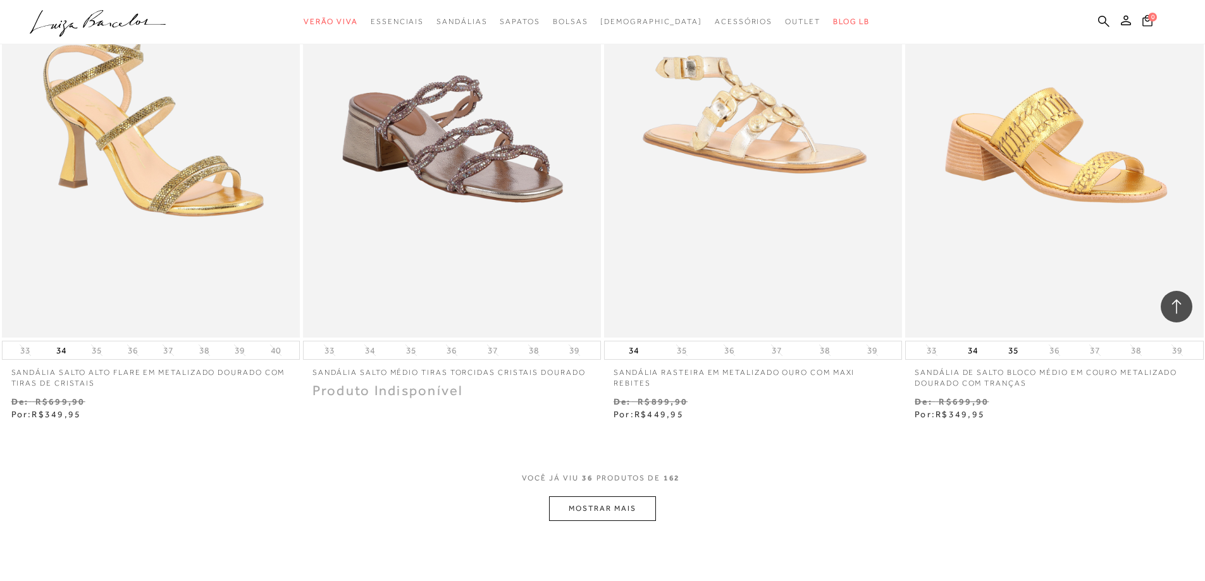
click at [636, 508] on button "MOSTRAR MAIS" at bounding box center [602, 509] width 106 height 25
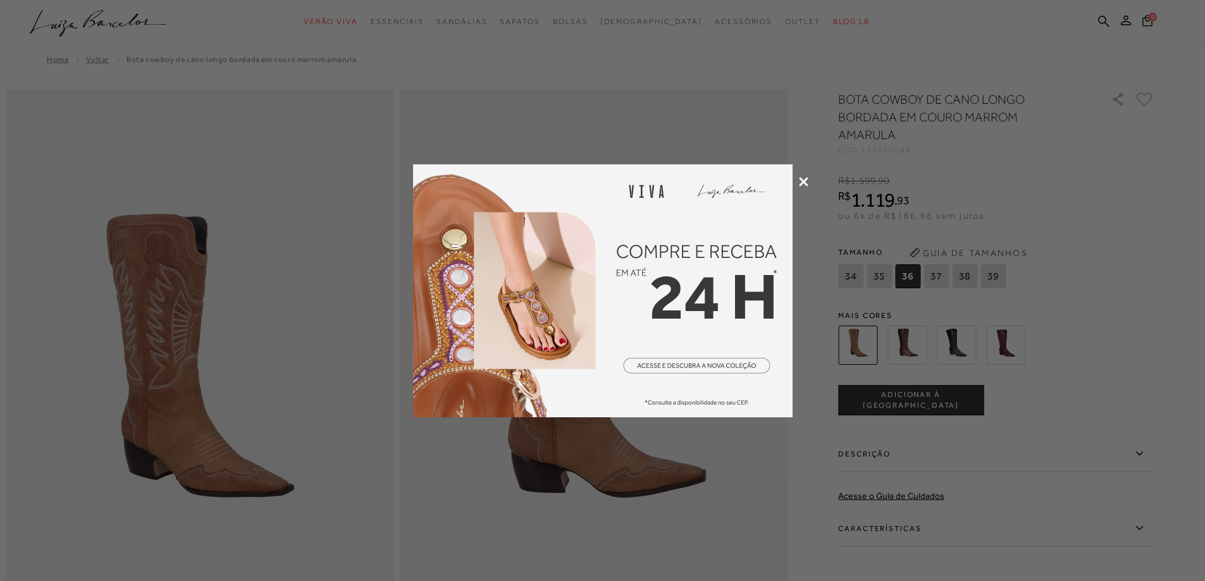
click at [802, 177] on icon at bounding box center [803, 181] width 9 height 9
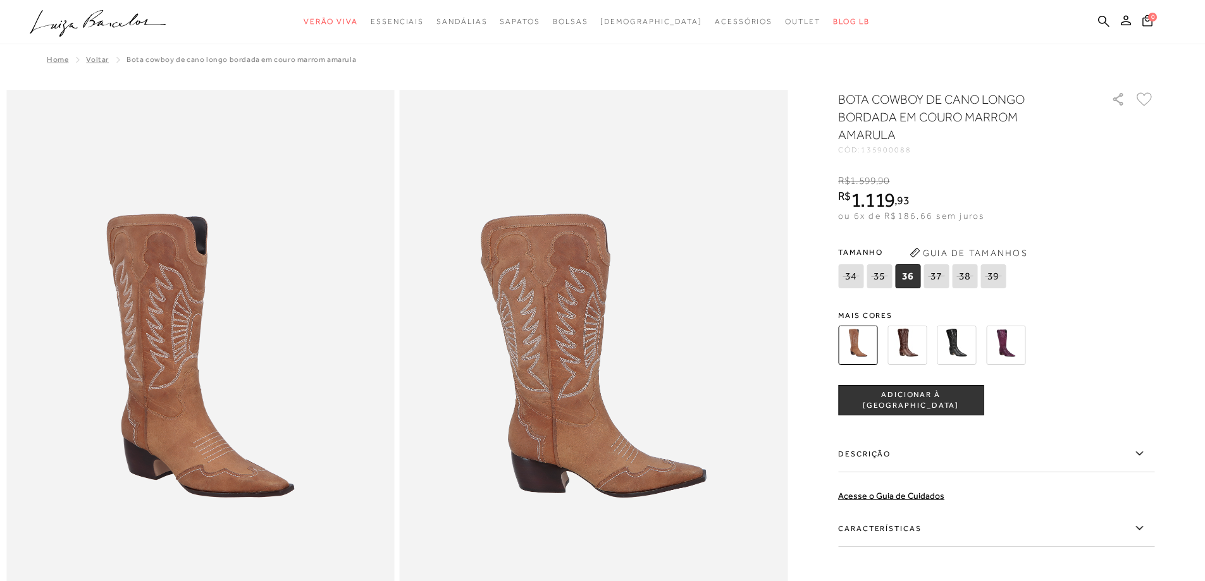
click at [922, 337] on img at bounding box center [907, 345] width 39 height 39
